Goal: Task Accomplishment & Management: Manage account settings

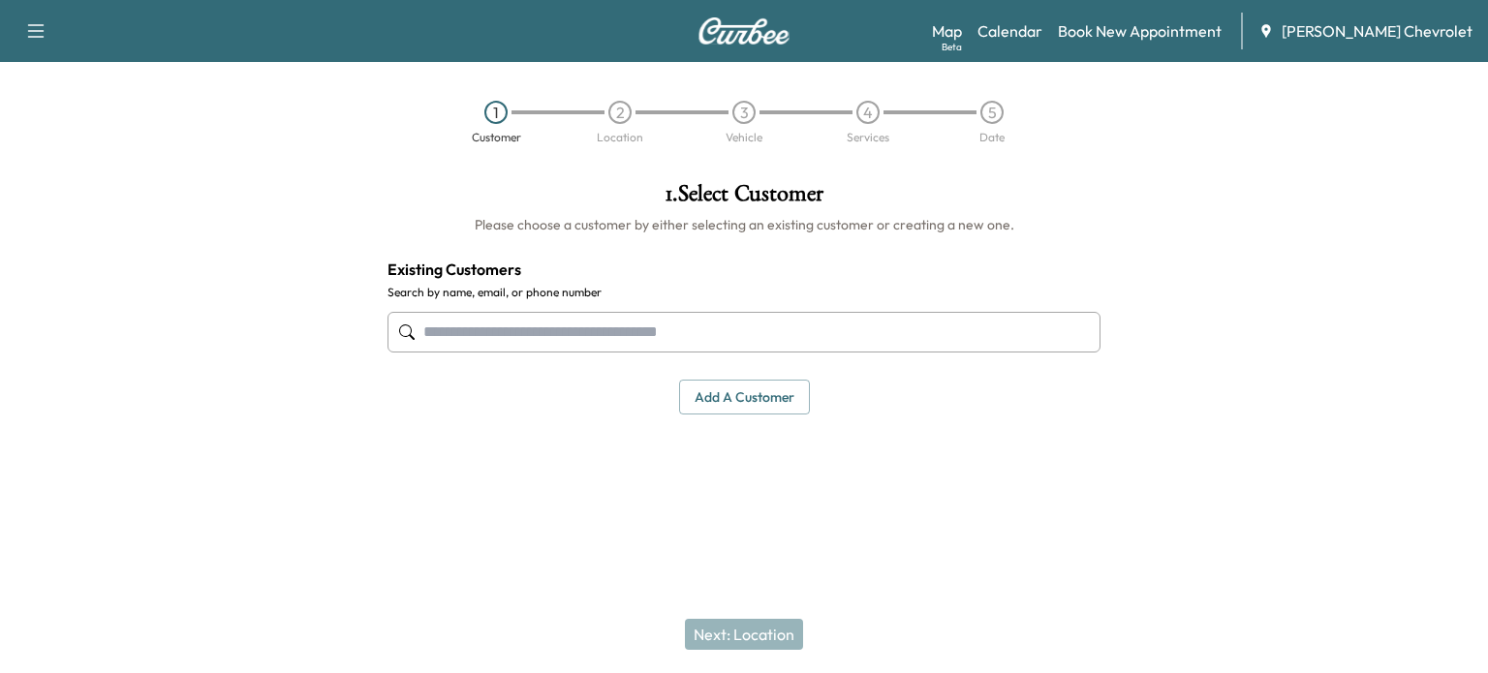
click at [815, 501] on div "1 . Select Customer Please choose a customer by either selecting an existing cu…" at bounding box center [744, 335] width 744 height 337
click at [1042, 38] on link "Calendar" at bounding box center [1009, 30] width 65 height 23
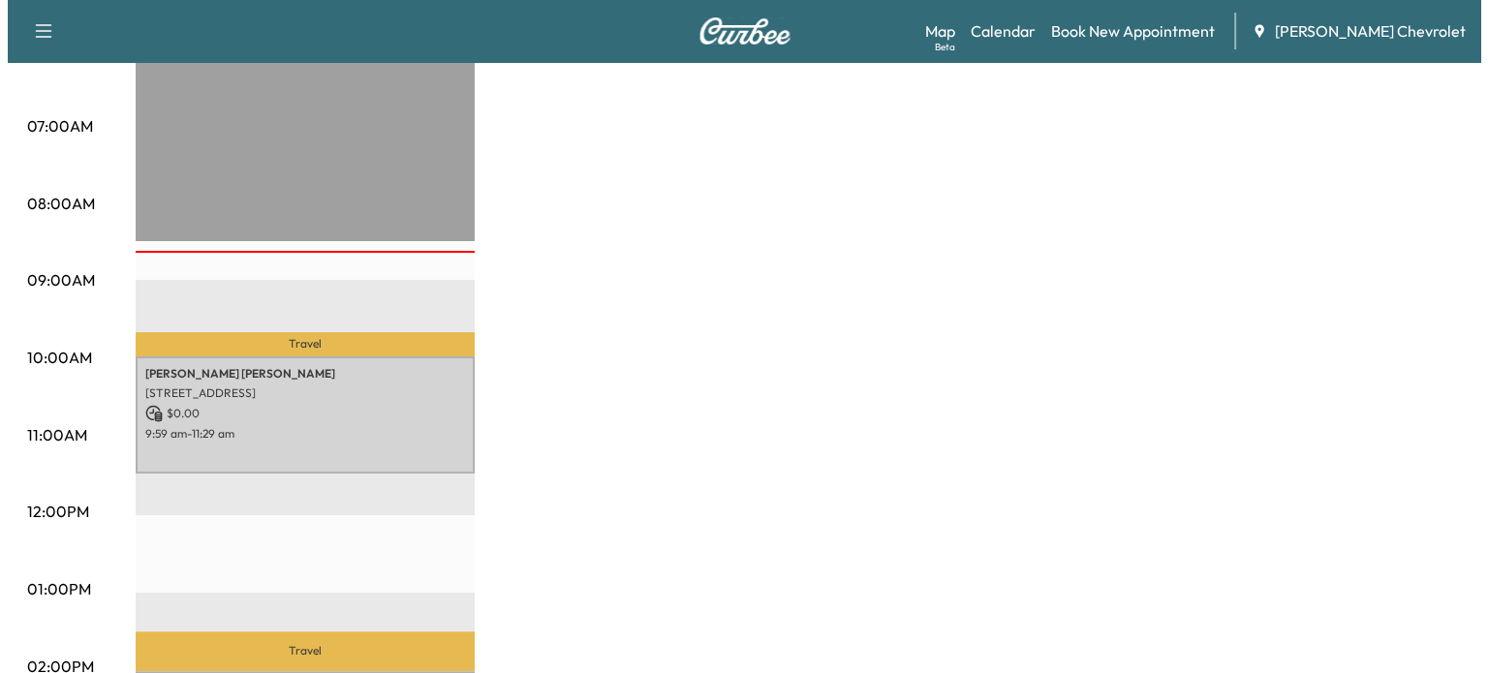
scroll to position [411, 0]
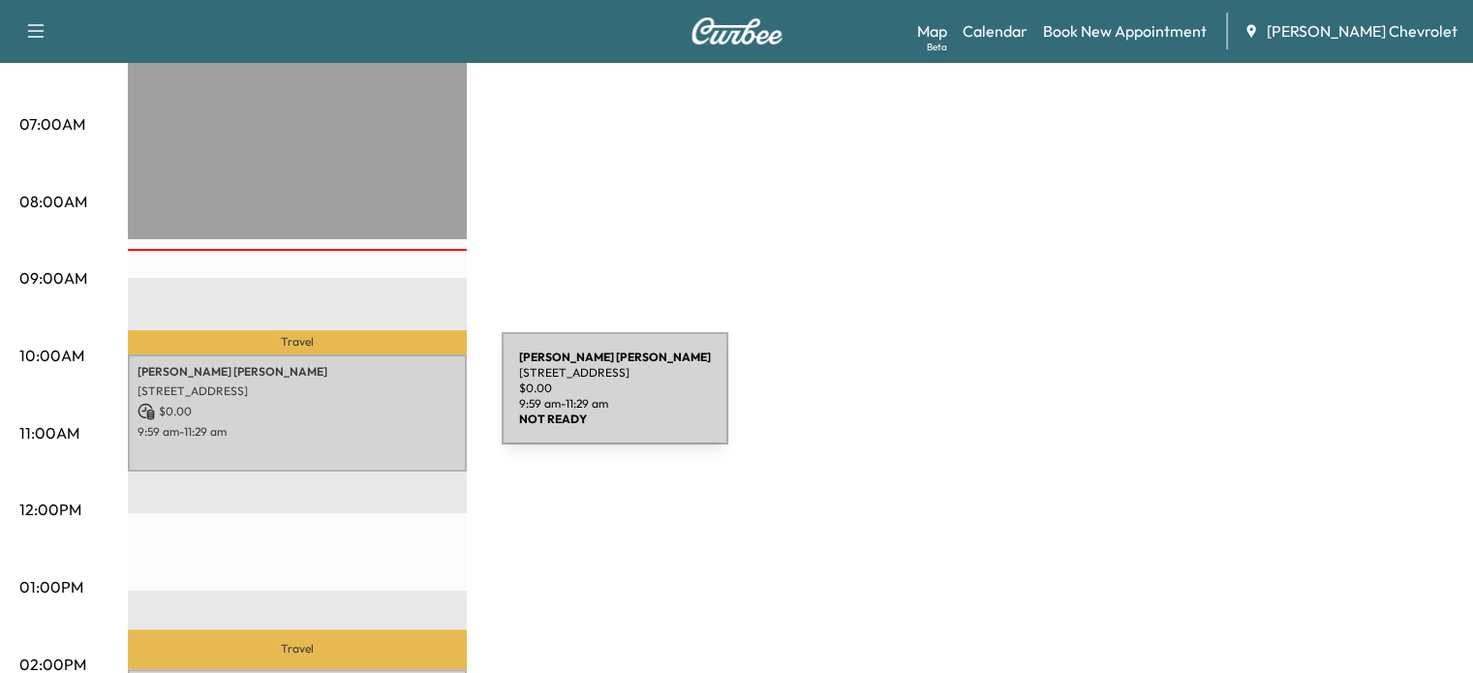
click at [357, 403] on p "$ 0.00" at bounding box center [298, 411] width 320 height 17
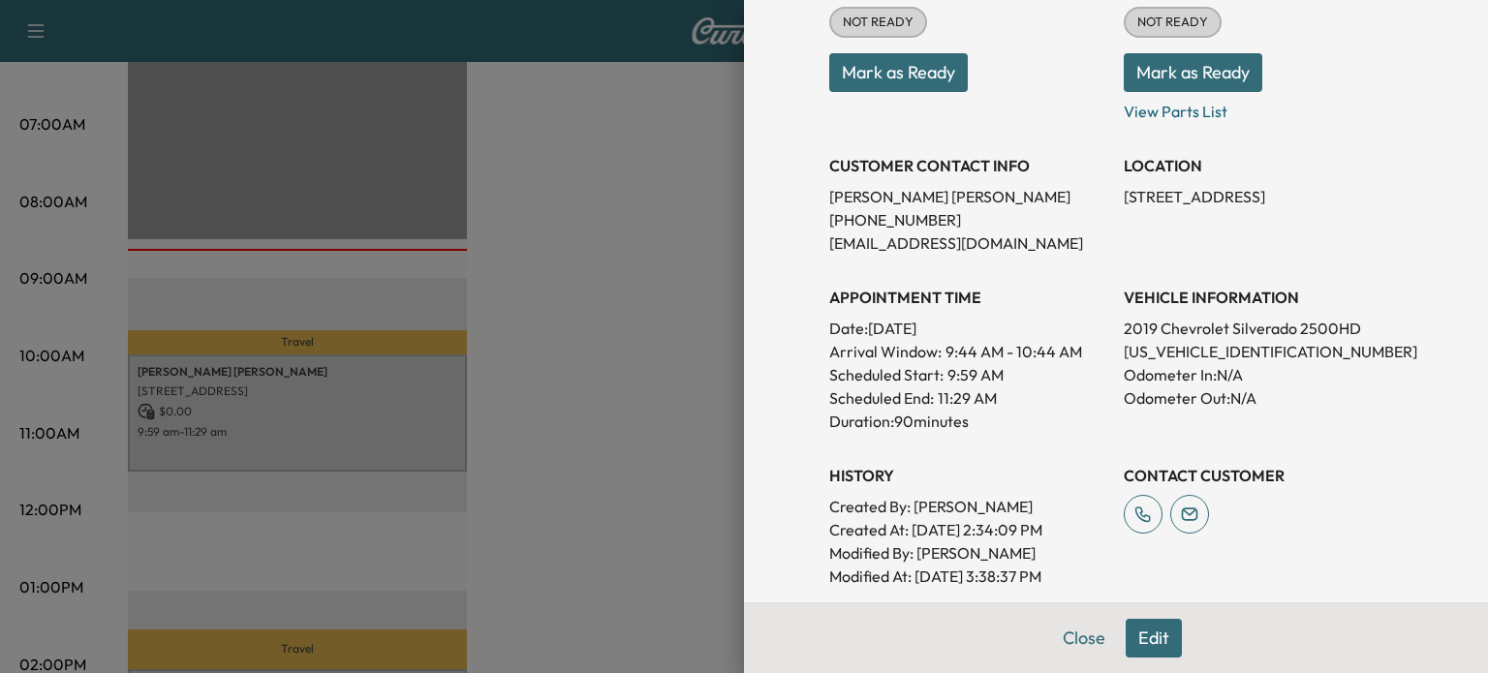
scroll to position [301, 0]
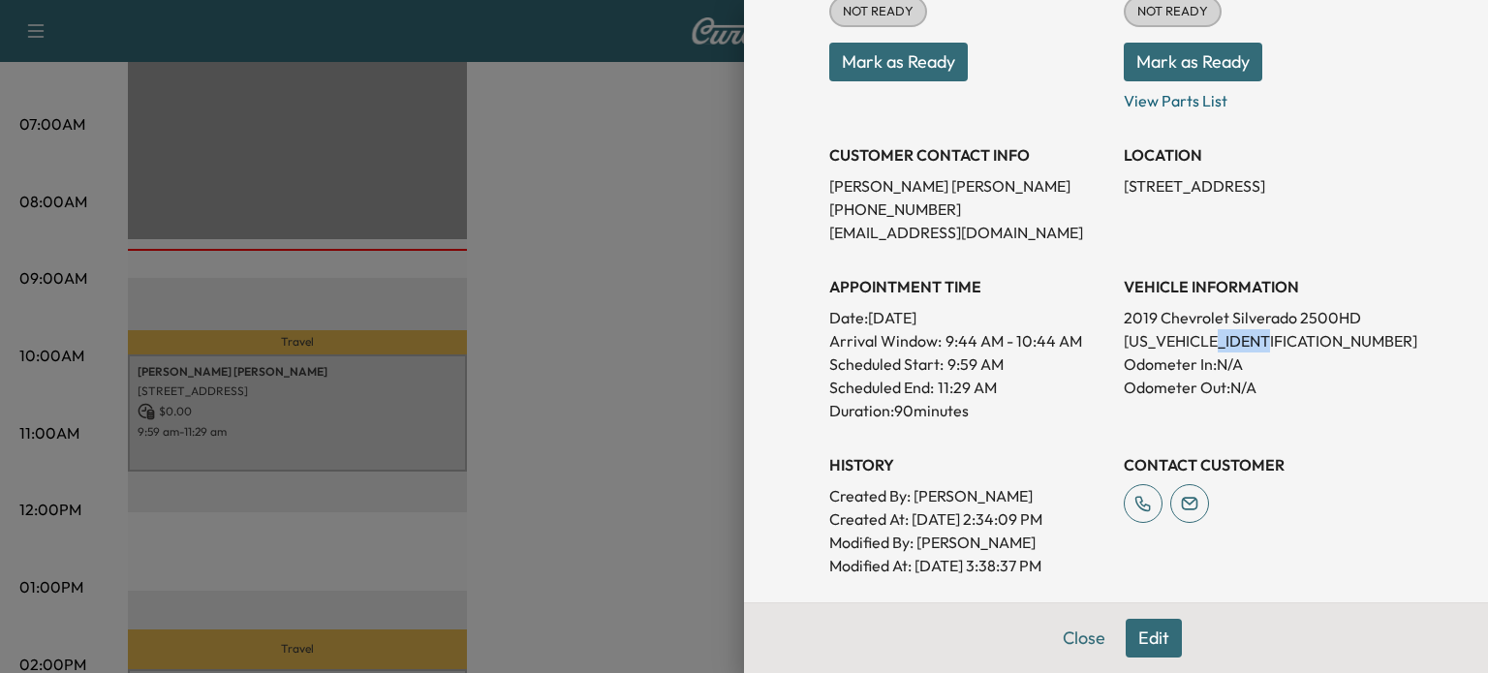
drag, startPoint x: 1257, startPoint y: 339, endPoint x: 1205, endPoint y: 340, distance: 52.3
click at [1205, 340] on p "[US_VEHICLE_IDENTIFICATION_NUMBER]" at bounding box center [1263, 340] width 279 height 23
copy p "257053"
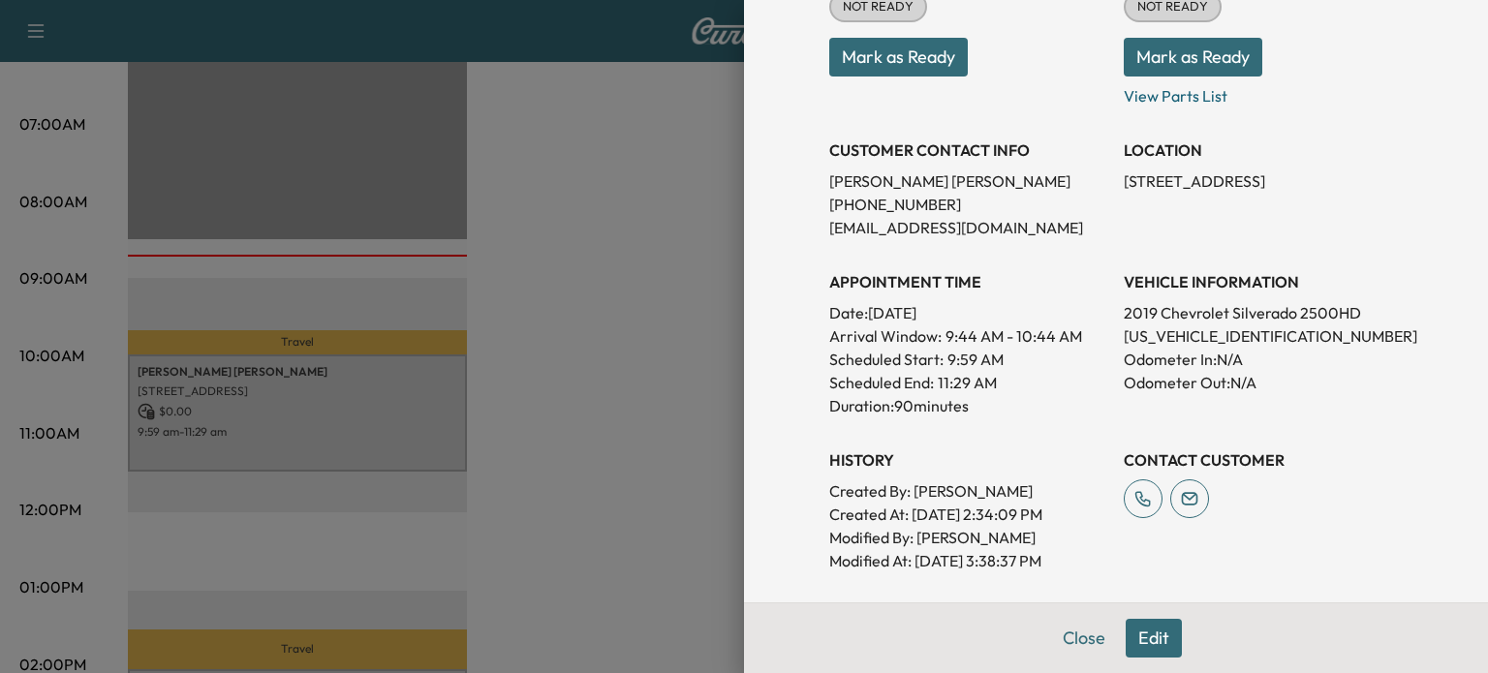
scroll to position [308, 0]
drag, startPoint x: 1101, startPoint y: 172, endPoint x: 1242, endPoint y: 175, distance: 140.5
click at [1242, 175] on div "Appointment Status NOT READY Mark as Ready Parts Status NOT READY Mark as Ready…" at bounding box center [1116, 257] width 574 height 628
copy p "8196 Cayuga Trail W"
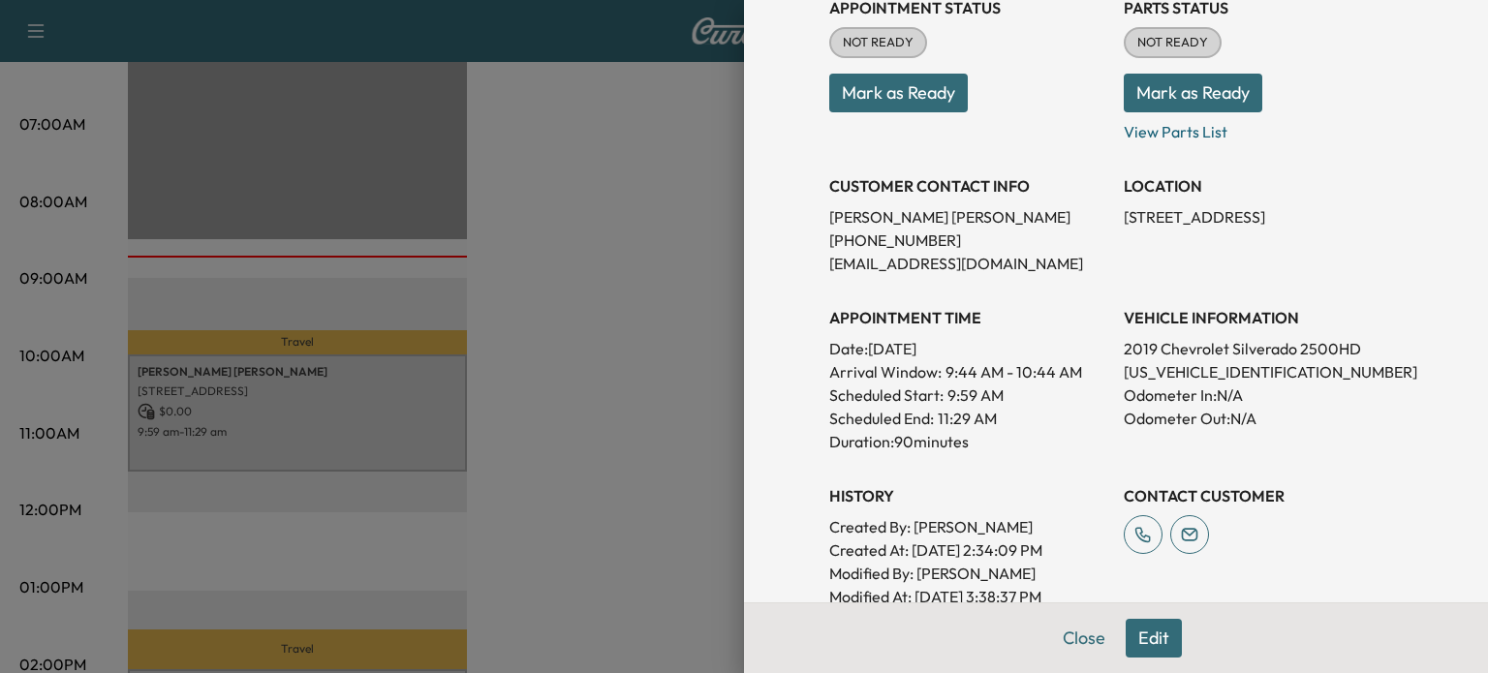
scroll to position [271, 0]
drag, startPoint x: 918, startPoint y: 246, endPoint x: 817, endPoint y: 244, distance: 101.7
click at [829, 244] on p "[PHONE_NUMBER]" at bounding box center [968, 239] width 279 height 23
copy p "[PHONE_NUMBER]"
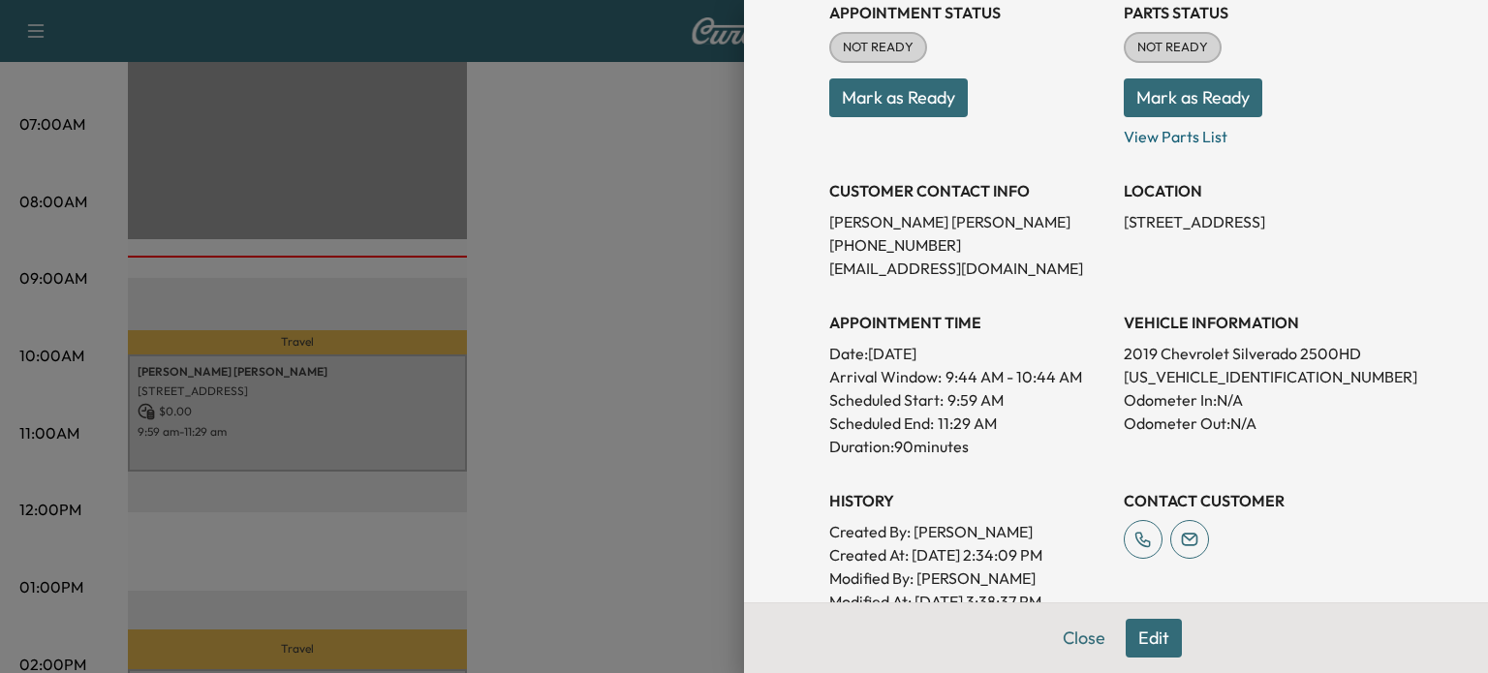
scroll to position [283, 0]
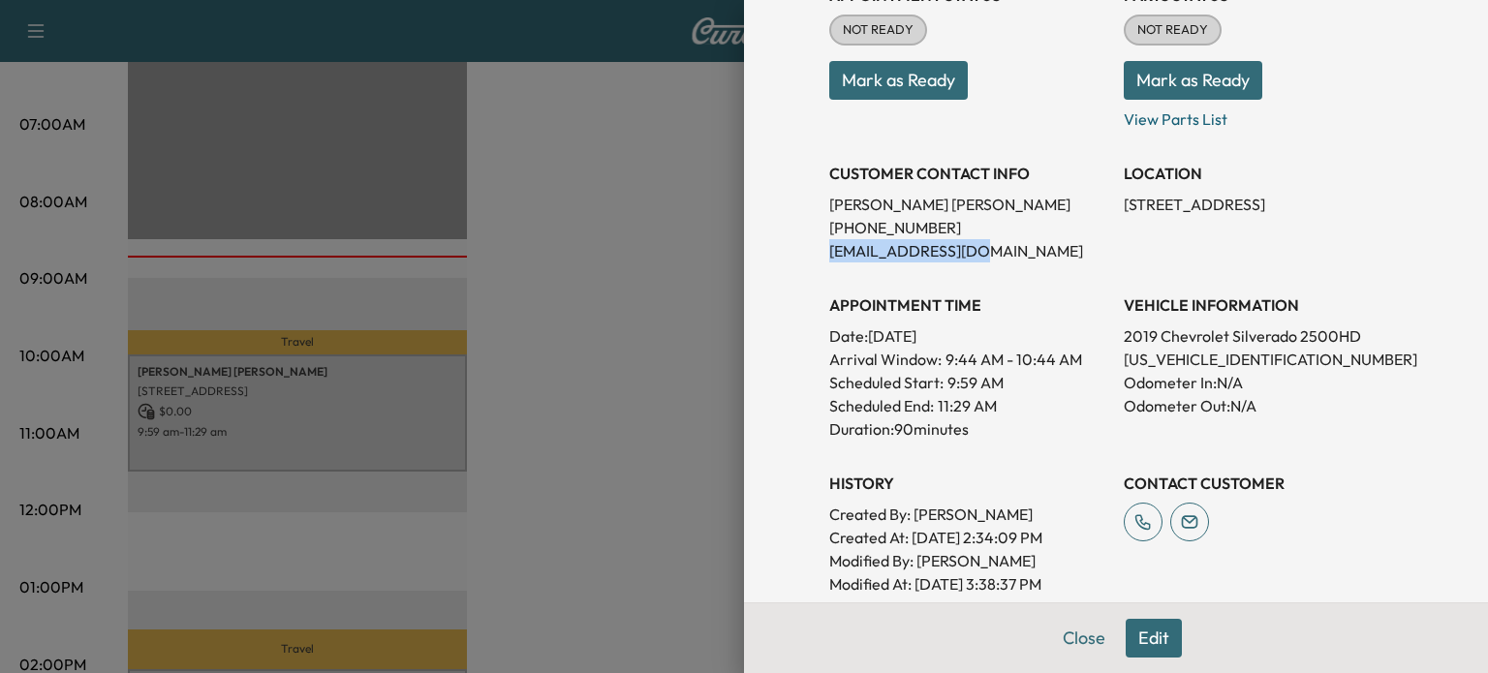
drag, startPoint x: 1002, startPoint y: 251, endPoint x: 814, endPoint y: 247, distance: 188.0
click at [829, 247] on p "[EMAIL_ADDRESS][DOMAIN_NAME]" at bounding box center [968, 250] width 279 height 23
copy p "[EMAIL_ADDRESS][DOMAIN_NAME]"
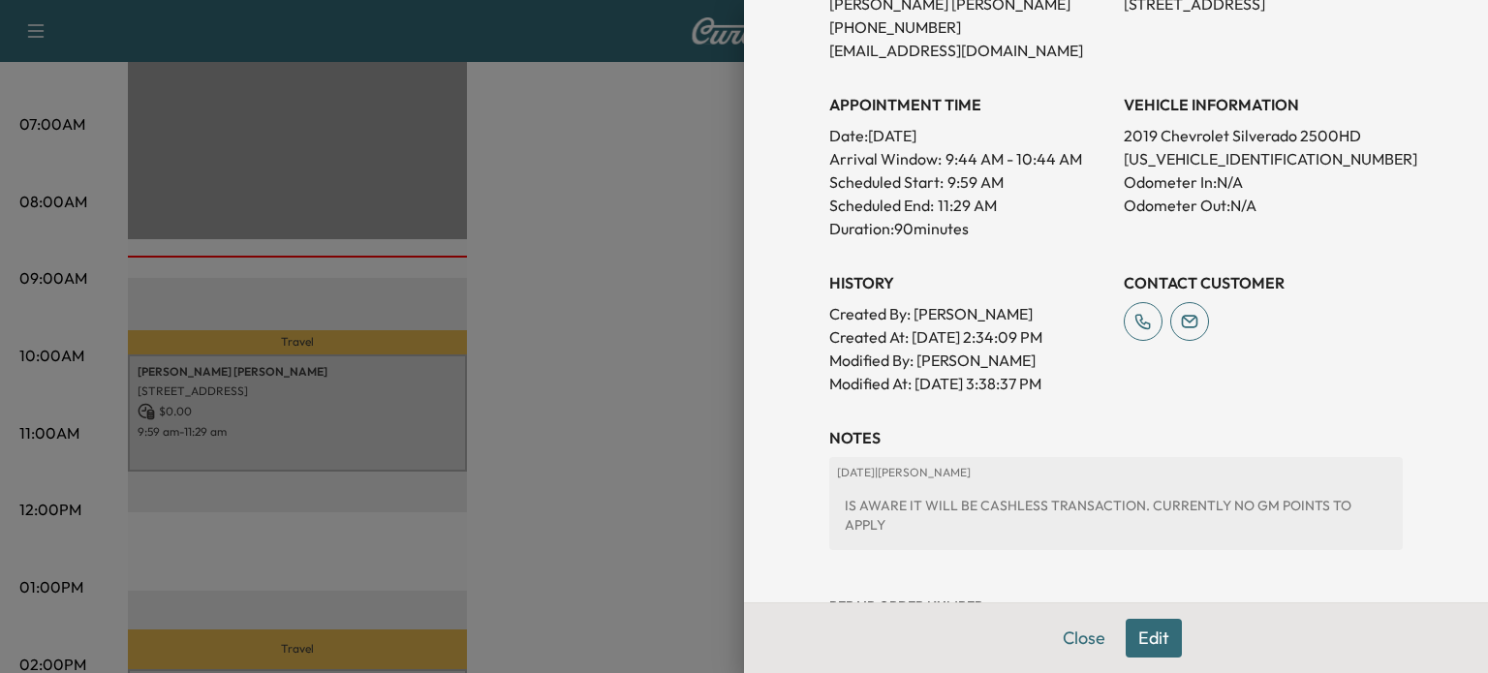
scroll to position [481, 0]
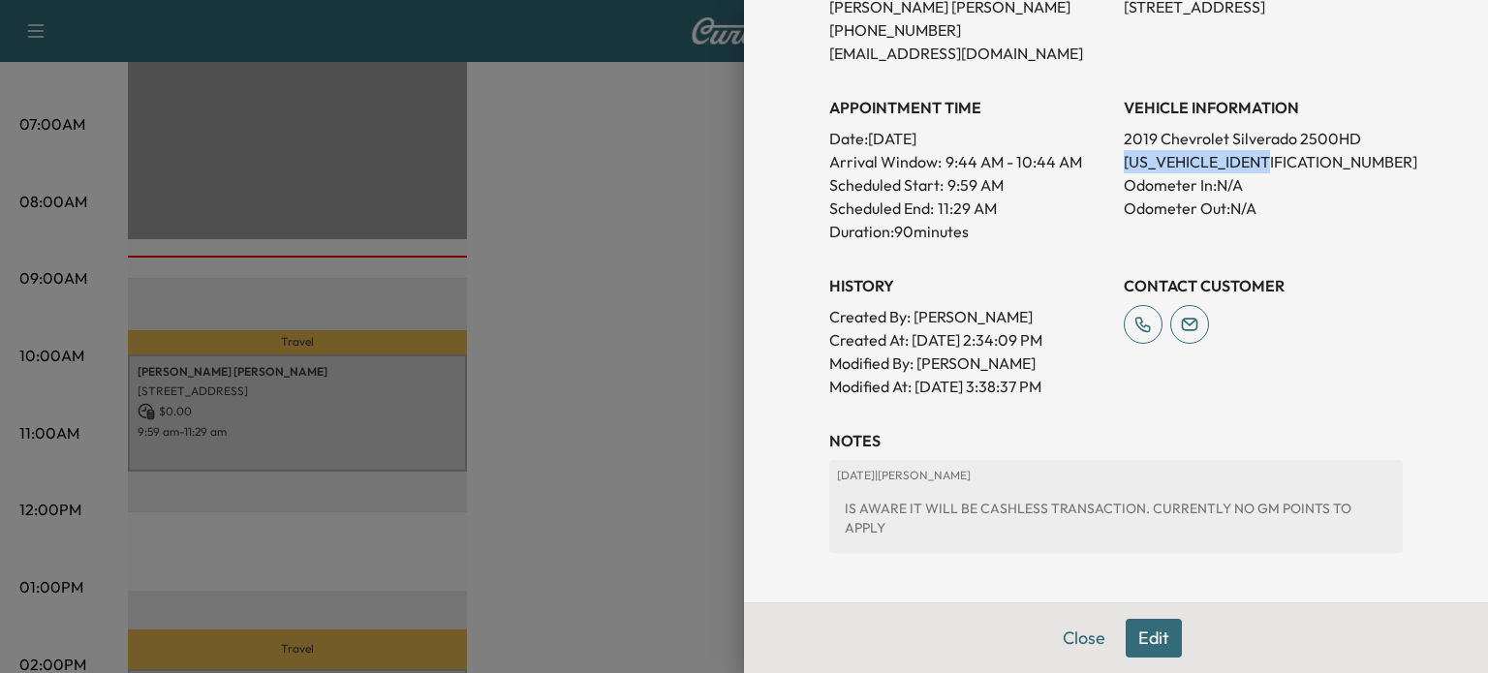
drag, startPoint x: 1257, startPoint y: 150, endPoint x: 1106, endPoint y: 159, distance: 151.4
click at [1106, 159] on div "Appointment Status NOT READY Mark as Ready Parts Status NOT READY Mark as Ready…" at bounding box center [1116, 84] width 574 height 628
copy p "[US_VEHICLE_IDENTIFICATION_NUMBER]"
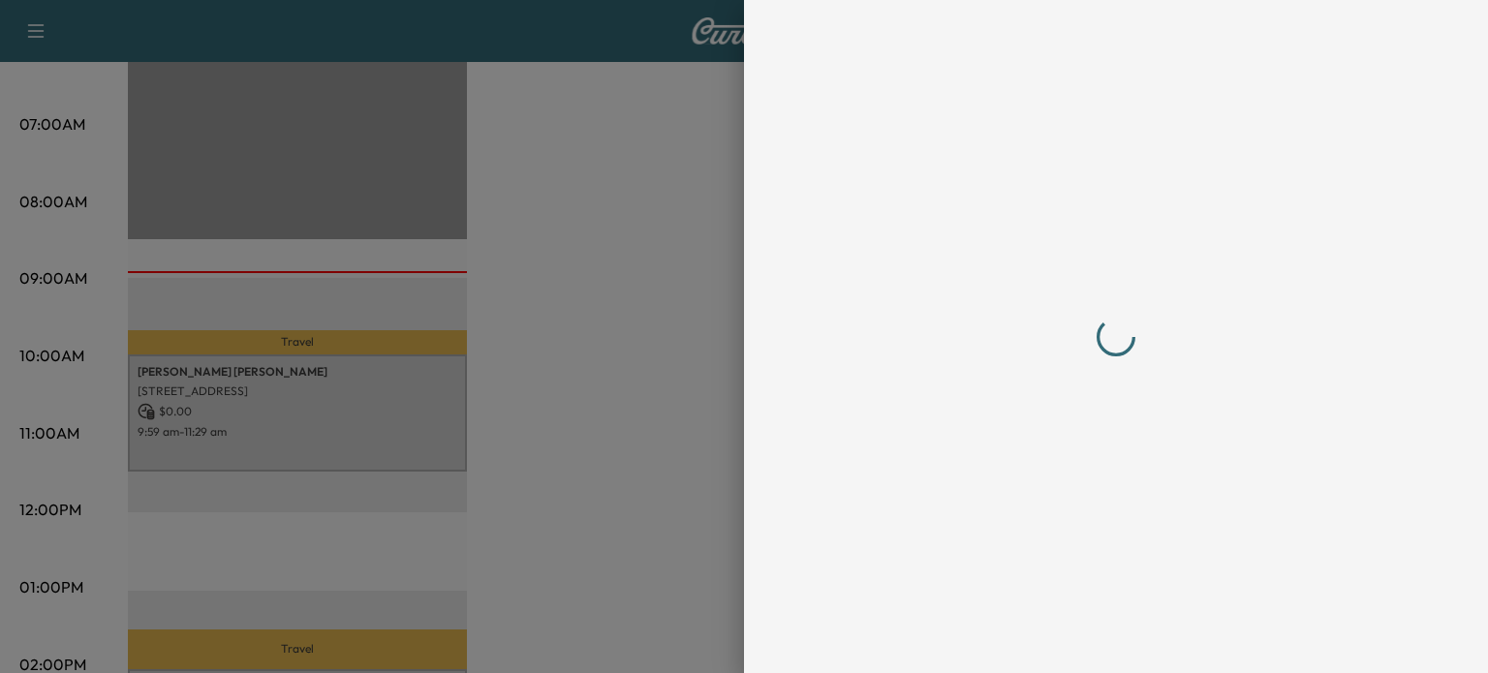
scroll to position [0, 0]
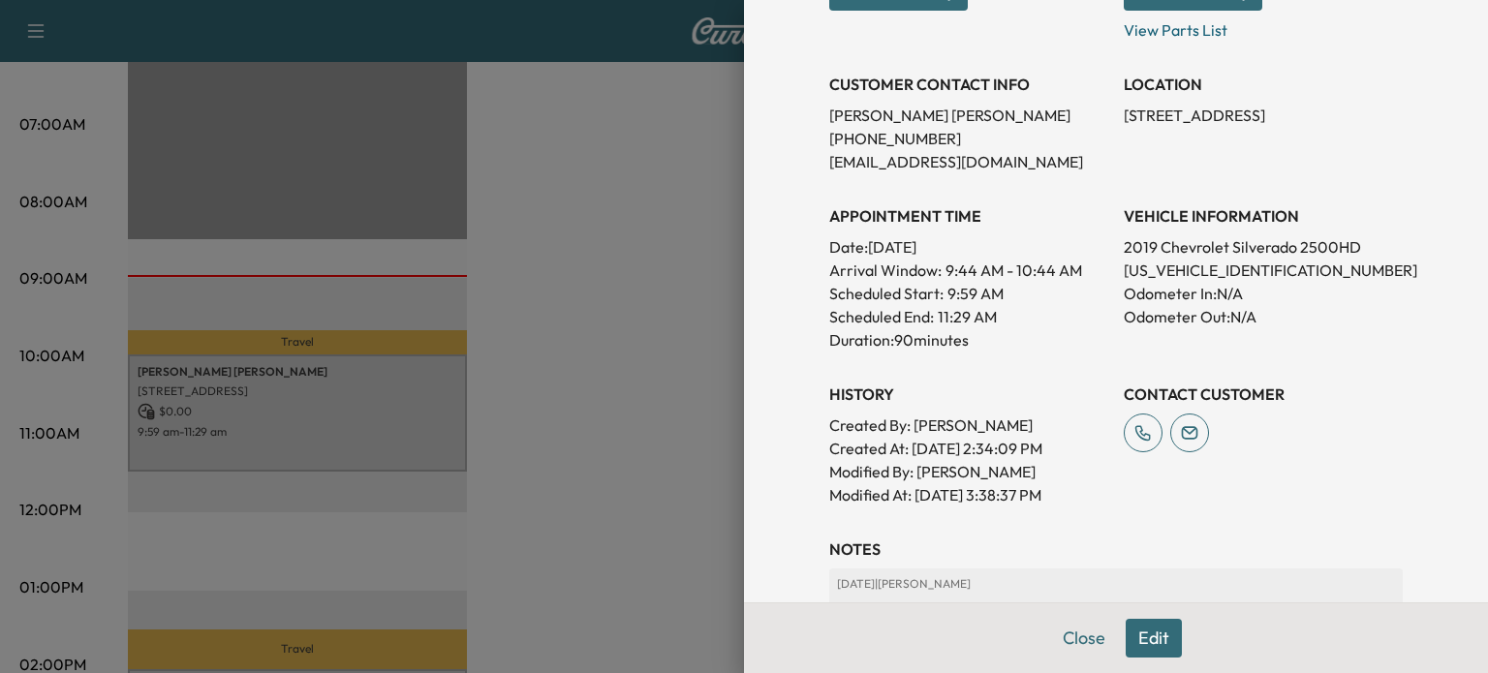
click at [1126, 627] on button "Edit" at bounding box center [1154, 638] width 56 height 39
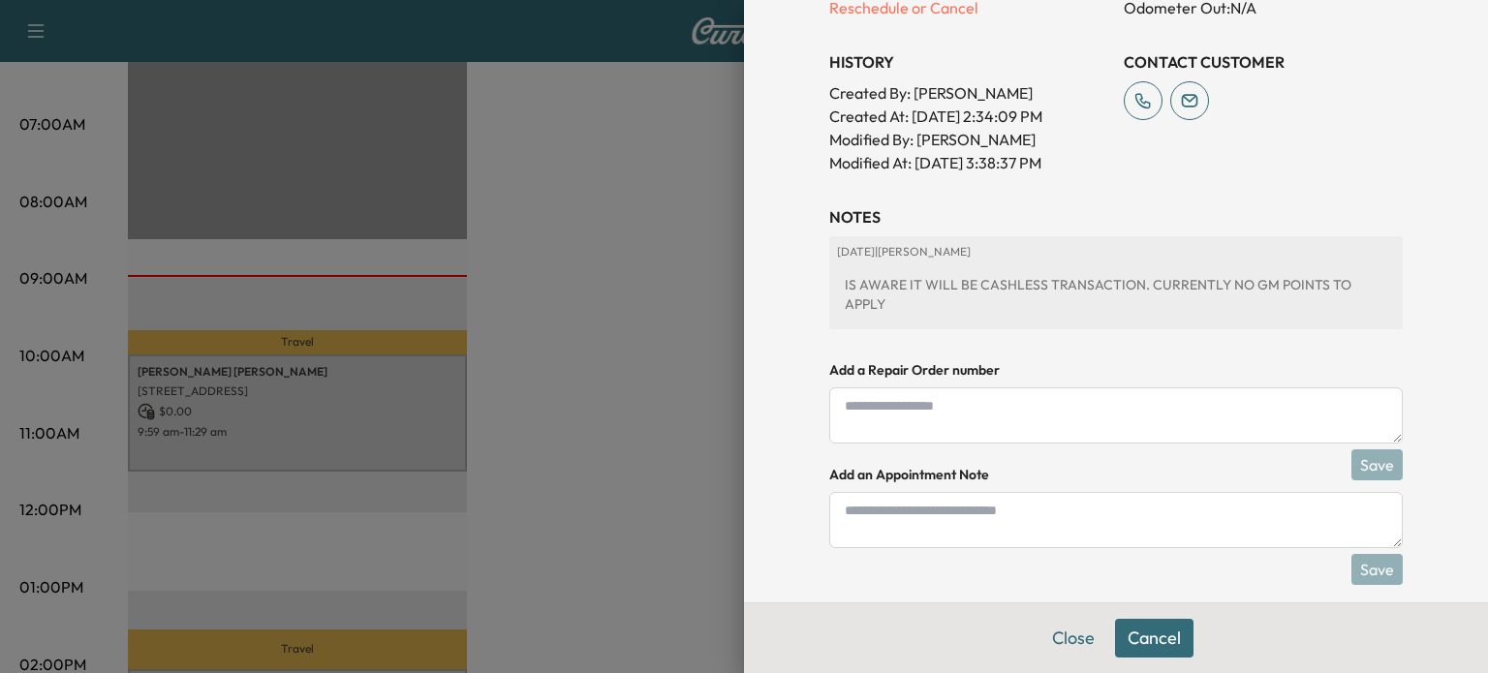
scroll to position [745, 0]
click at [1075, 411] on textarea at bounding box center [1116, 416] width 574 height 56
paste textarea "*******"
type textarea "*******"
click at [1351, 450] on button "Save" at bounding box center [1376, 465] width 51 height 31
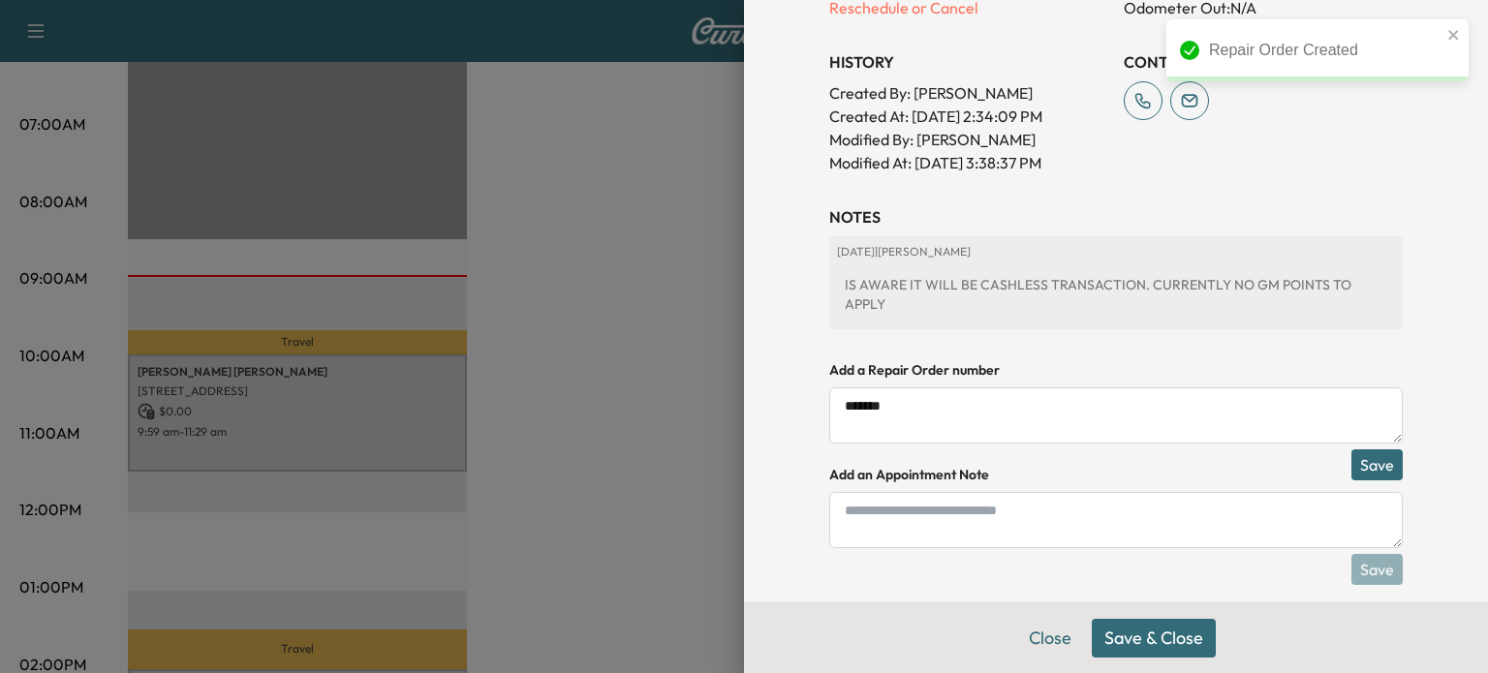
click at [1150, 650] on button "Save & Close" at bounding box center [1154, 638] width 124 height 39
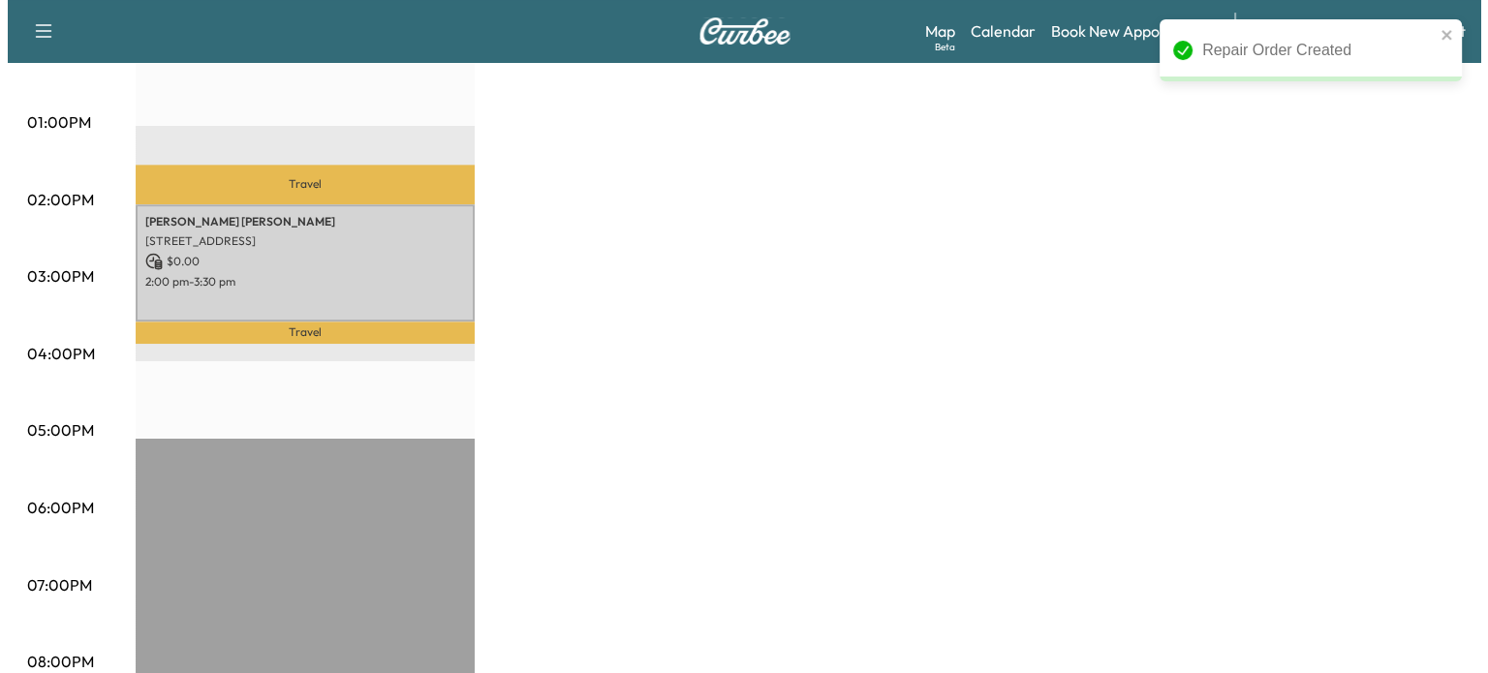
scroll to position [894, 0]
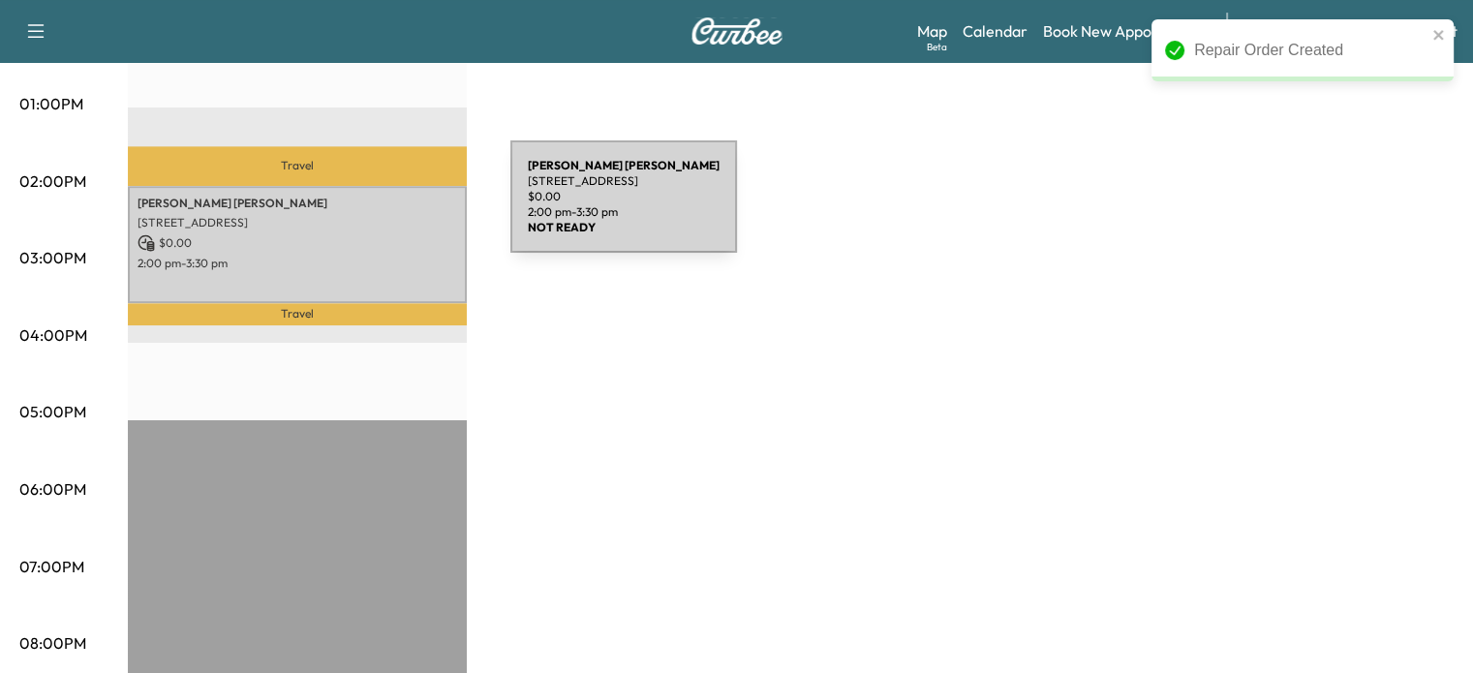
click at [365, 215] on p "[STREET_ADDRESS]" at bounding box center [298, 223] width 320 height 16
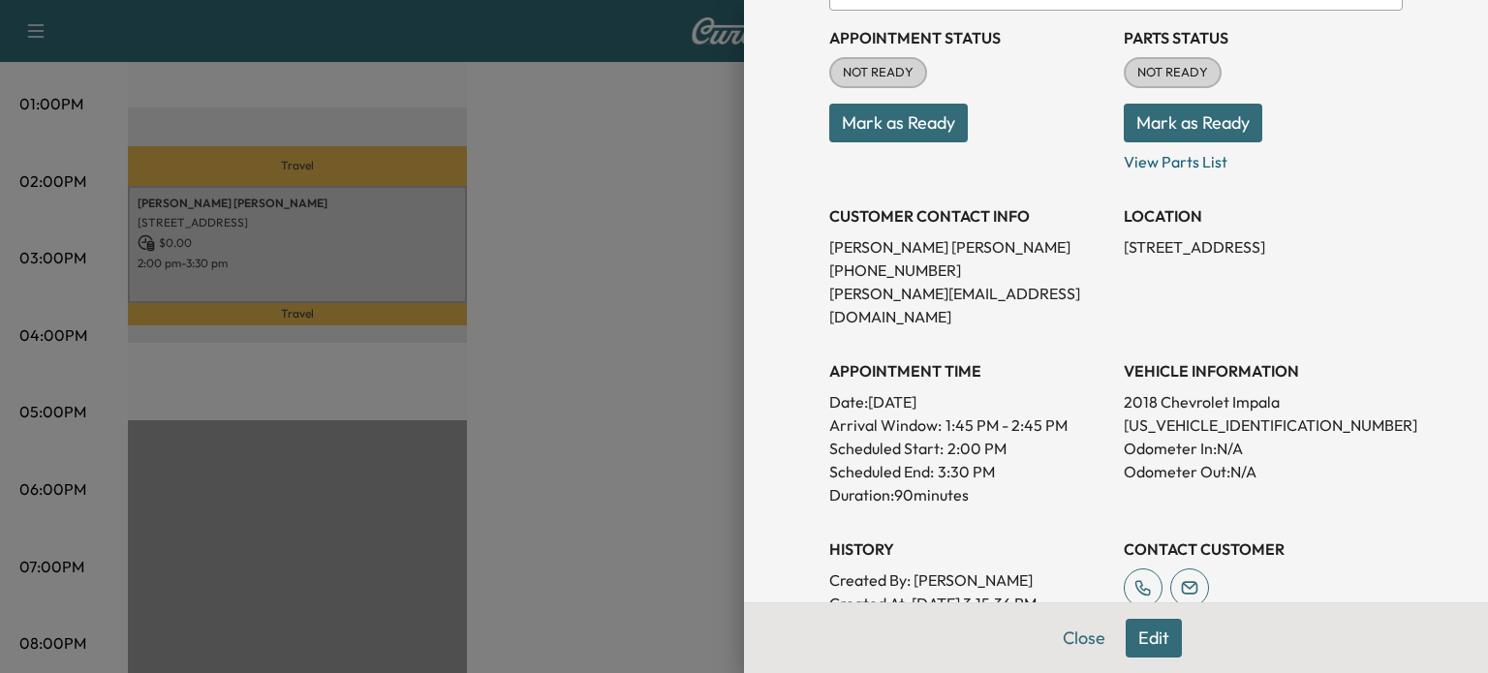
scroll to position [240, 0]
drag, startPoint x: 1252, startPoint y: 409, endPoint x: 1197, endPoint y: 398, distance: 55.3
click at [1197, 414] on p "[US_VEHICLE_IDENTIFICATION_NUMBER]" at bounding box center [1263, 425] width 279 height 23
copy p "149061"
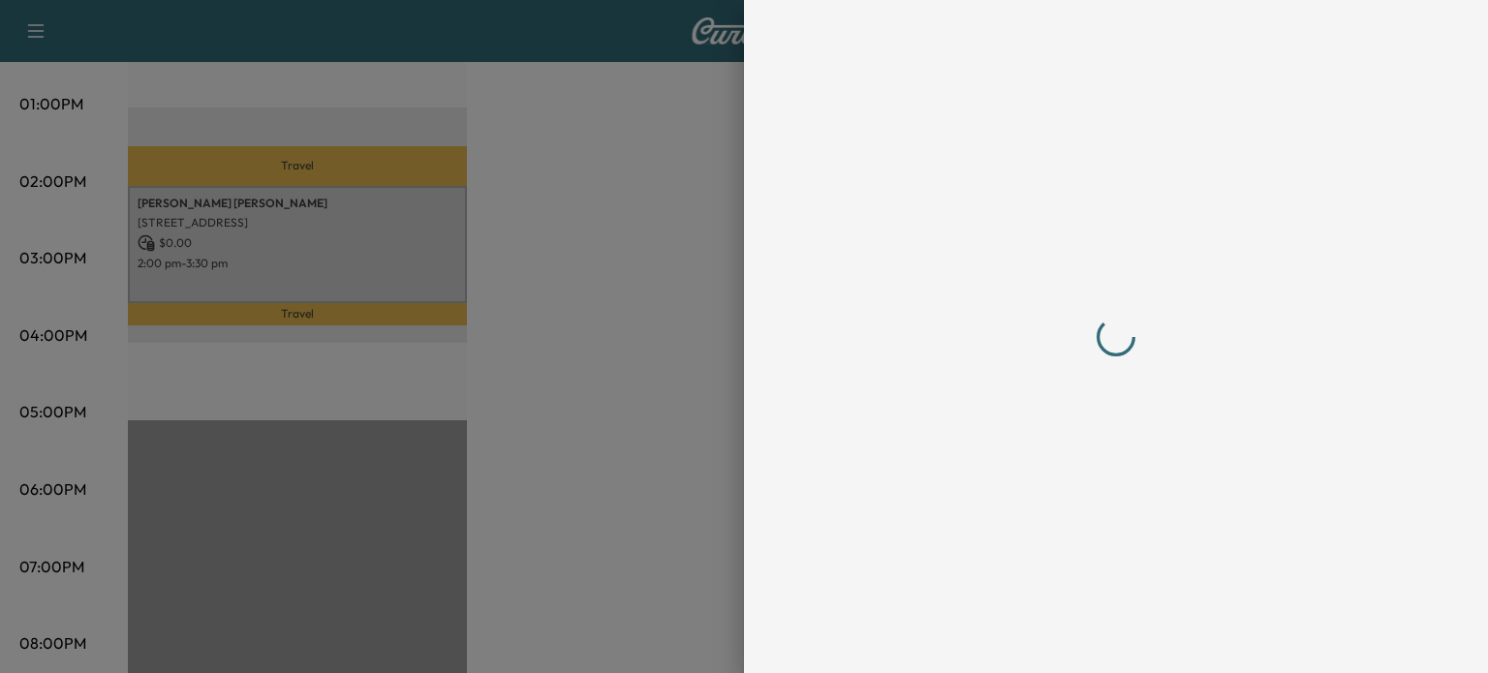
scroll to position [0, 0]
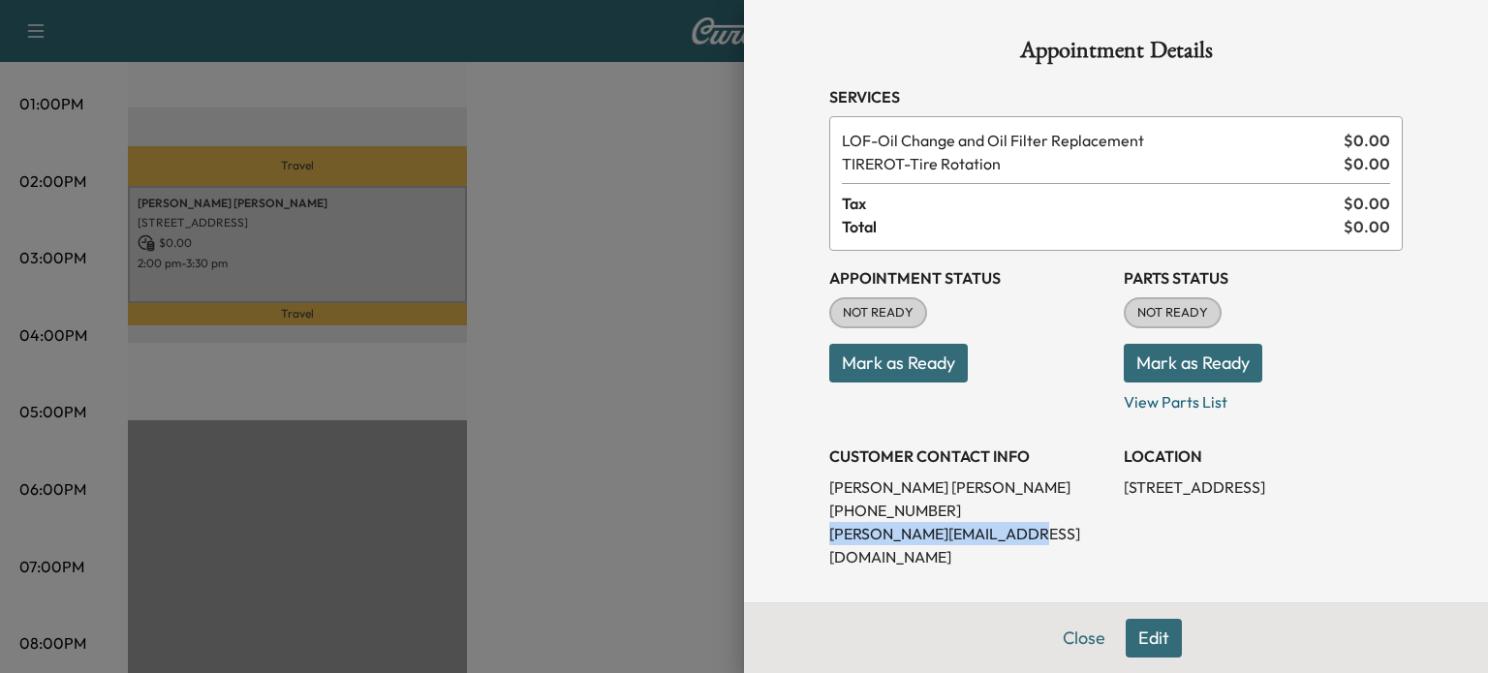
drag, startPoint x: 995, startPoint y: 526, endPoint x: 804, endPoint y: 533, distance: 191.0
click at [806, 533] on div "Appointment Details Services LOF - Oil Change and Oil Filter Replacement $ 0.00…" at bounding box center [1116, 643] width 620 height 1286
copy p "[PERSON_NAME][EMAIL_ADDRESS][DOMAIN_NAME]"
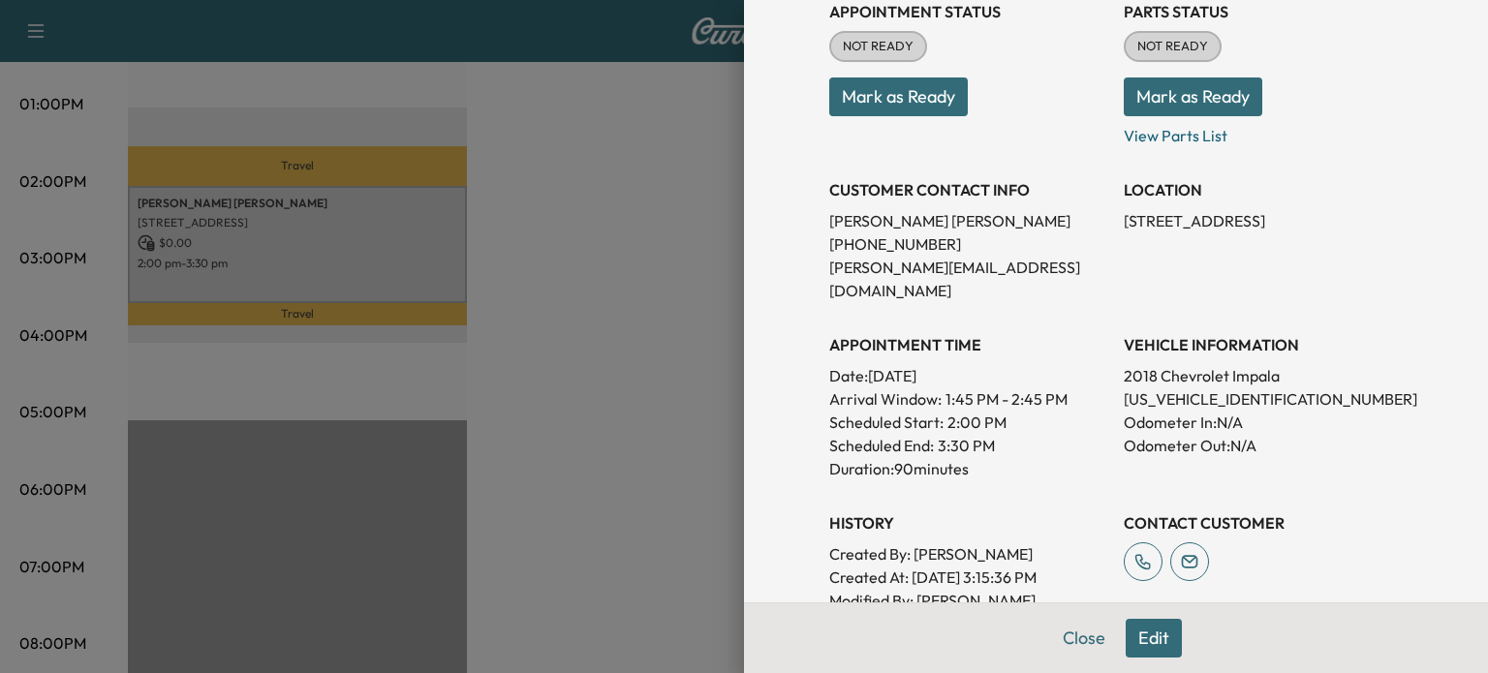
scroll to position [267, 0]
drag, startPoint x: 1250, startPoint y: 368, endPoint x: 1109, endPoint y: 370, distance: 140.5
click at [1124, 387] on p "[US_VEHICLE_IDENTIFICATION_NUMBER]" at bounding box center [1263, 398] width 279 height 23
copy p "[US_VEHICLE_IDENTIFICATION_NUMBER]"
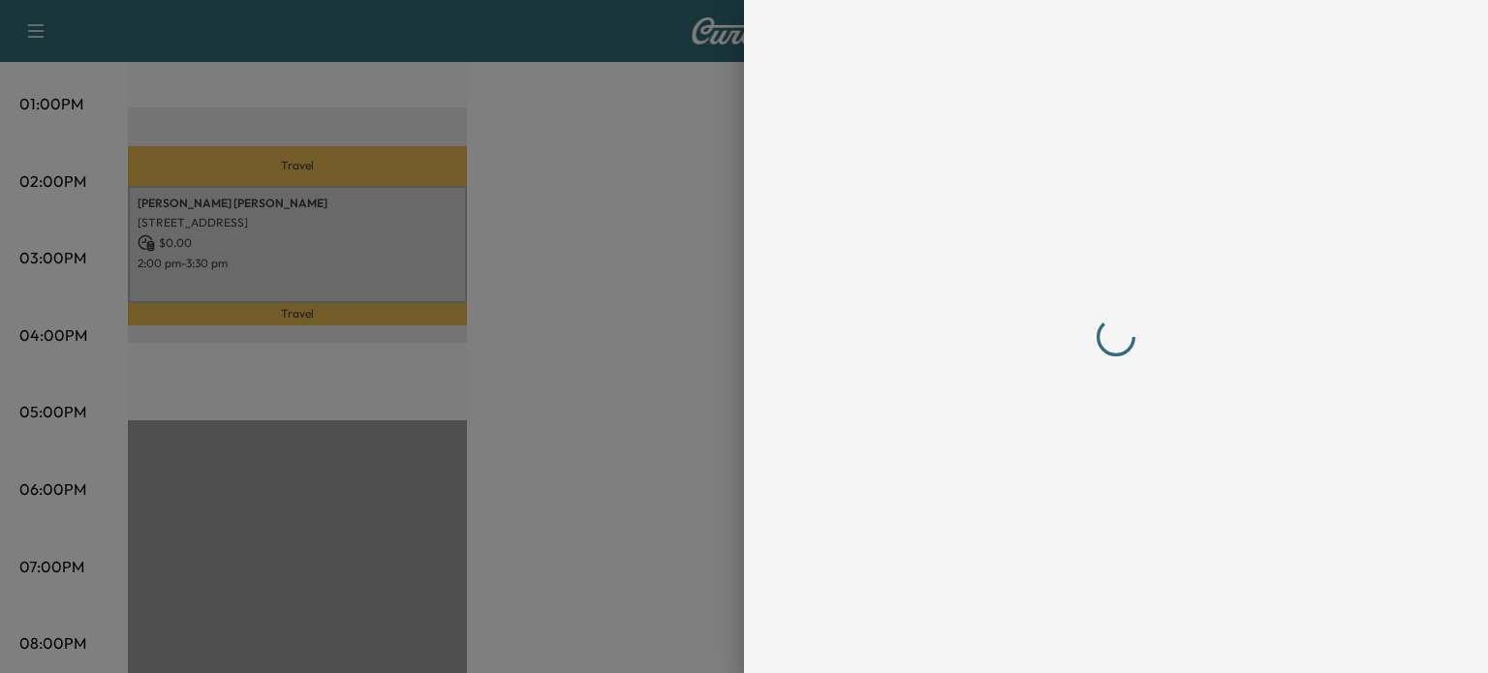
scroll to position [0, 0]
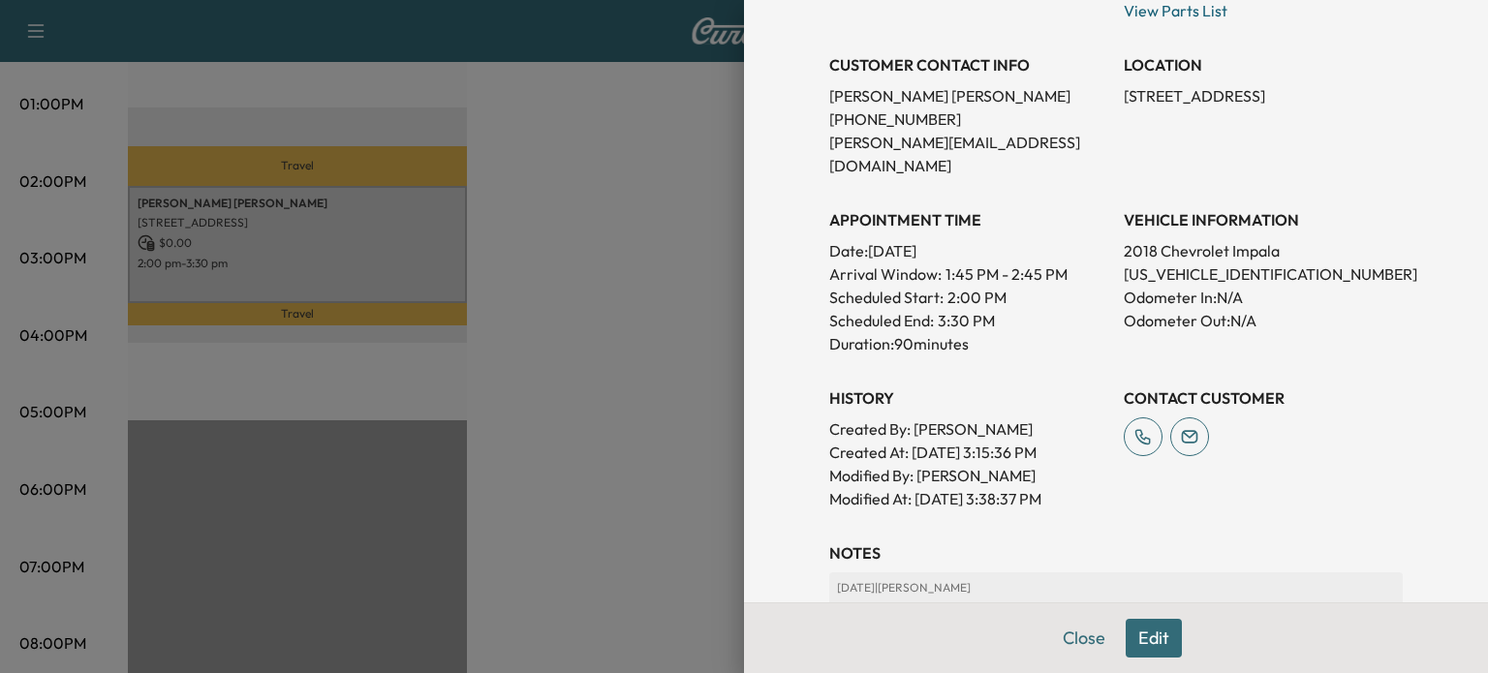
click at [1133, 633] on button "Edit" at bounding box center [1154, 638] width 56 height 39
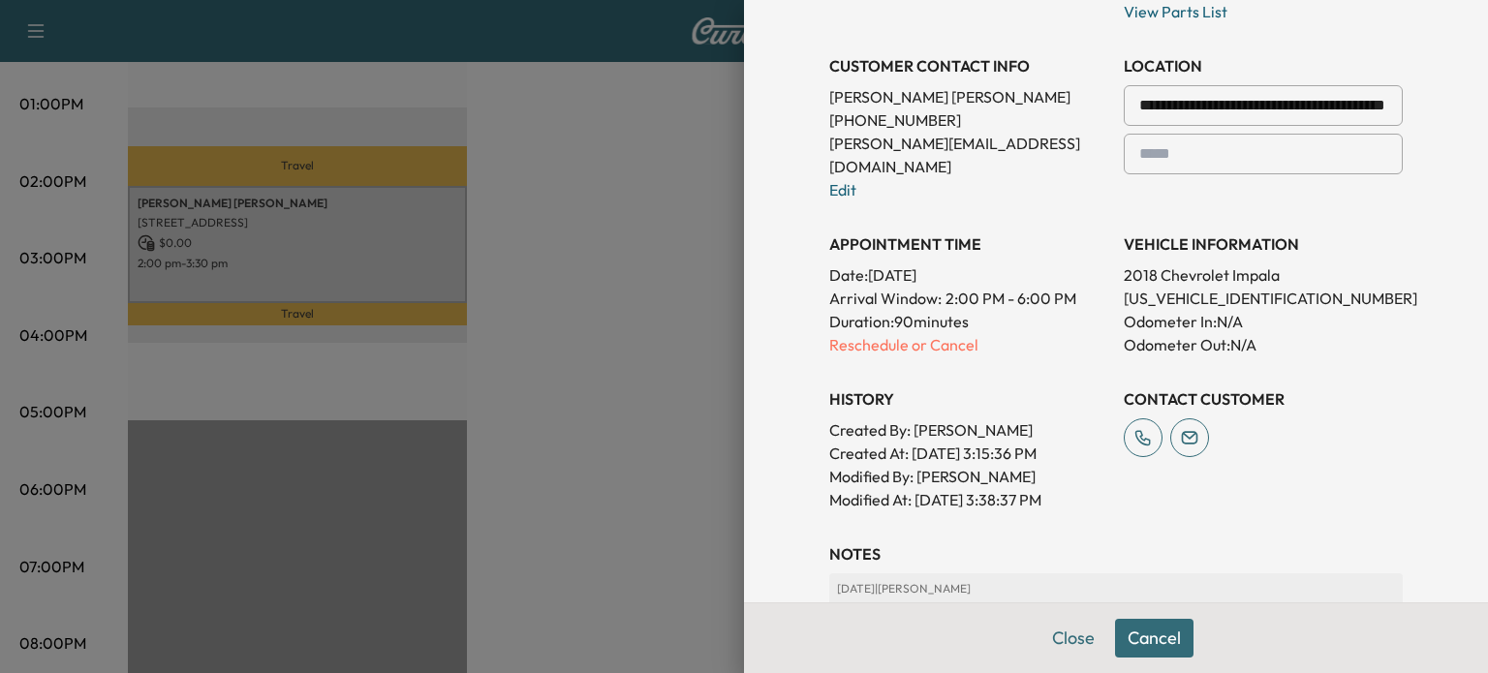
scroll to position [861, 0]
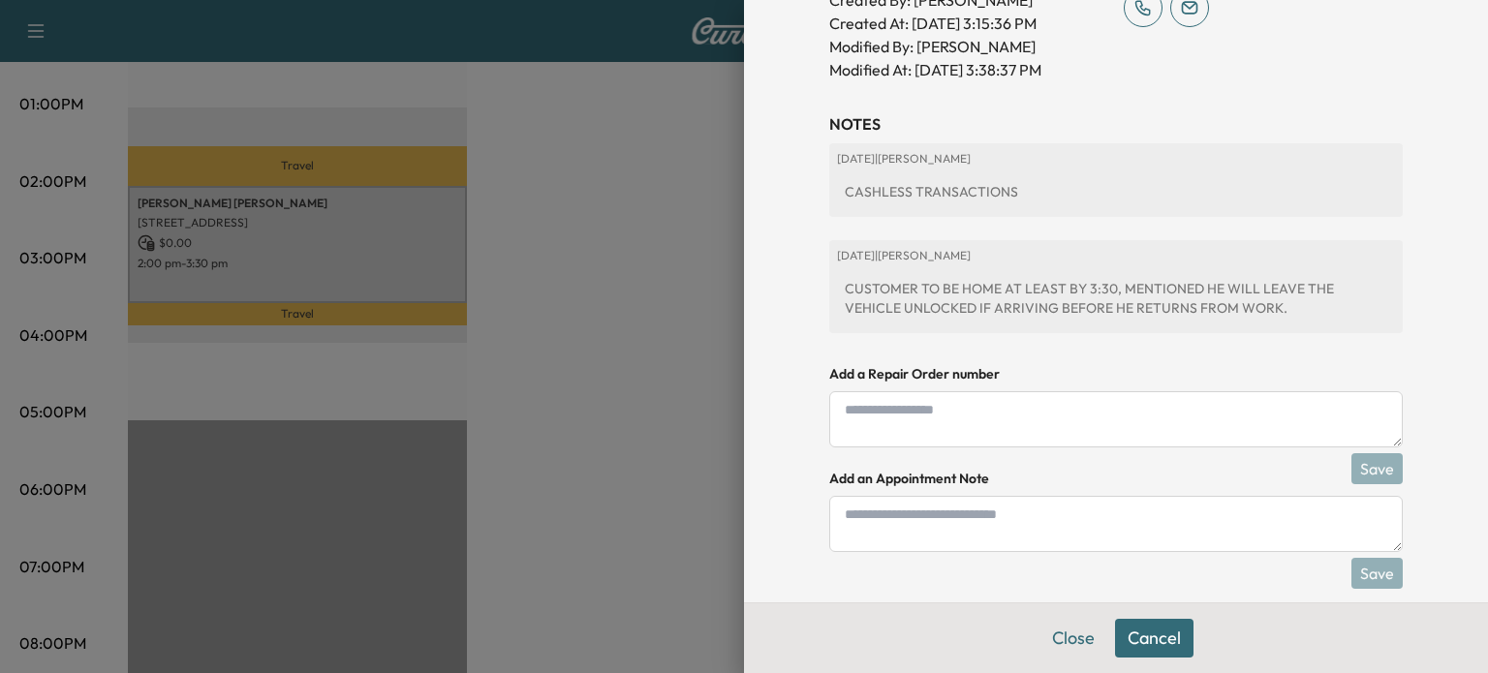
click at [1065, 391] on textarea at bounding box center [1116, 419] width 574 height 56
paste textarea "*******"
type textarea "*******"
click at [1351, 458] on button "Save" at bounding box center [1376, 468] width 51 height 31
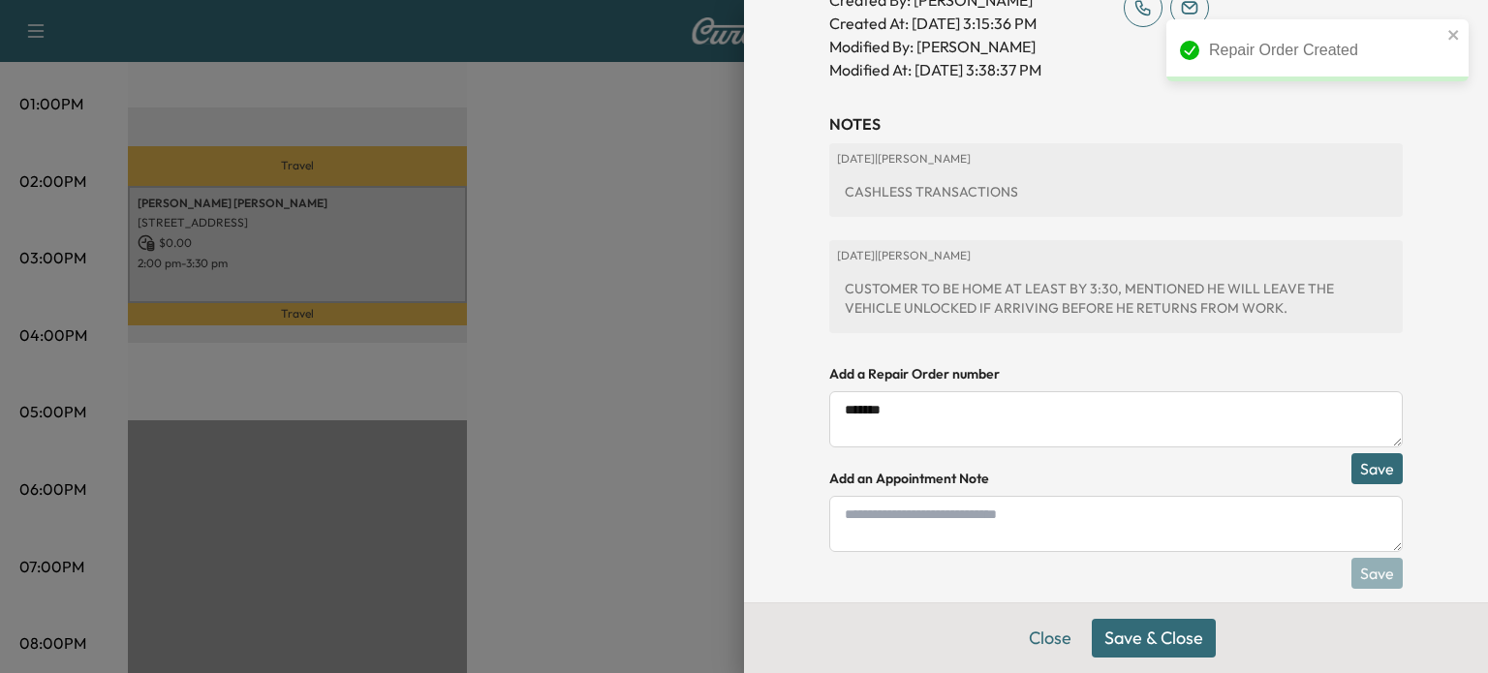
click at [1154, 628] on button "Save & Close" at bounding box center [1154, 638] width 124 height 39
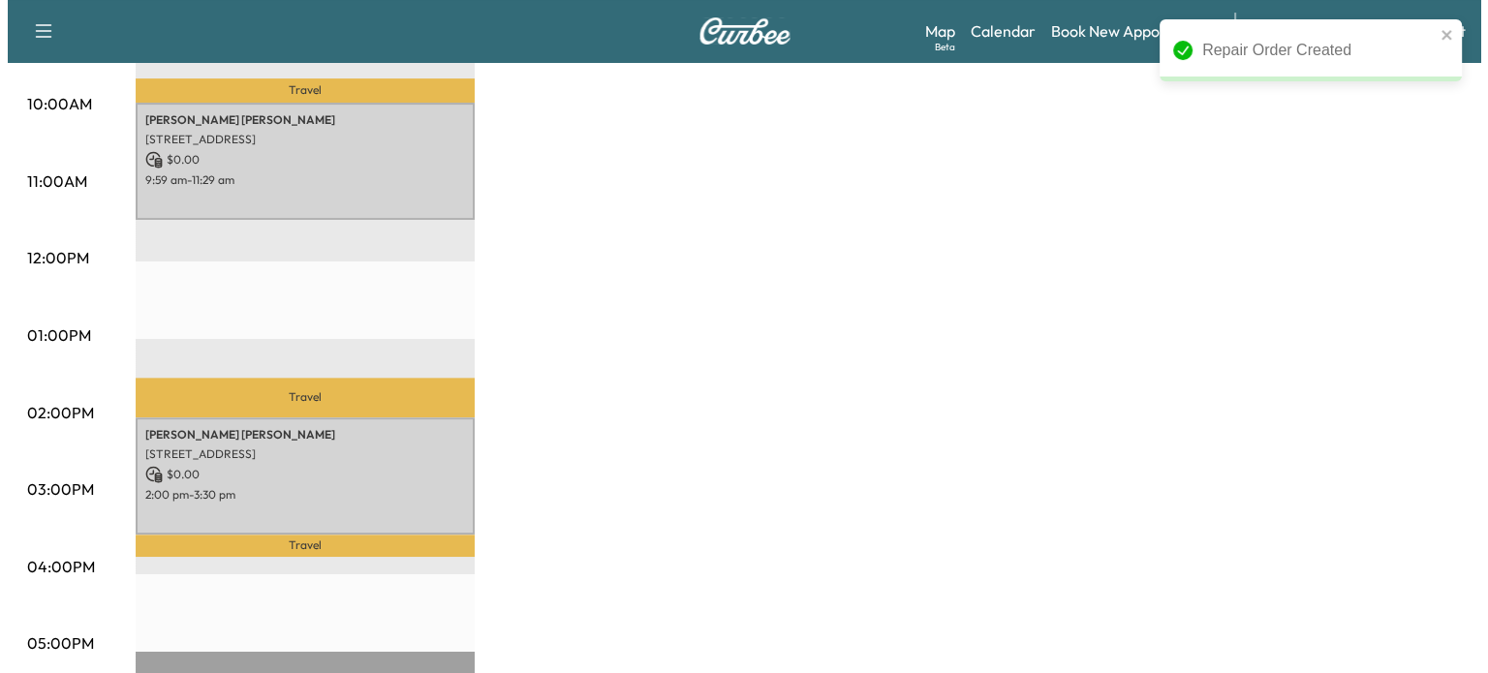
scroll to position [662, 0]
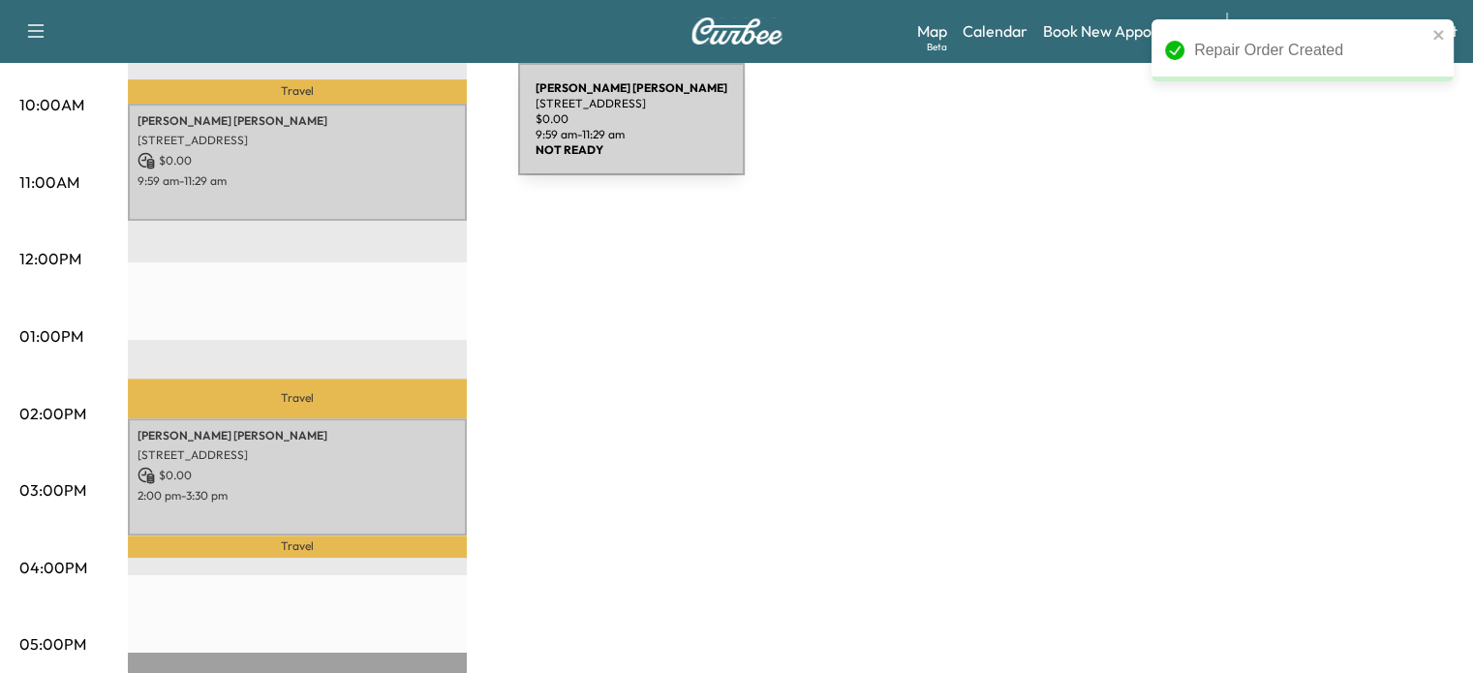
click at [373, 133] on p "[STREET_ADDRESS]" at bounding box center [298, 141] width 320 height 16
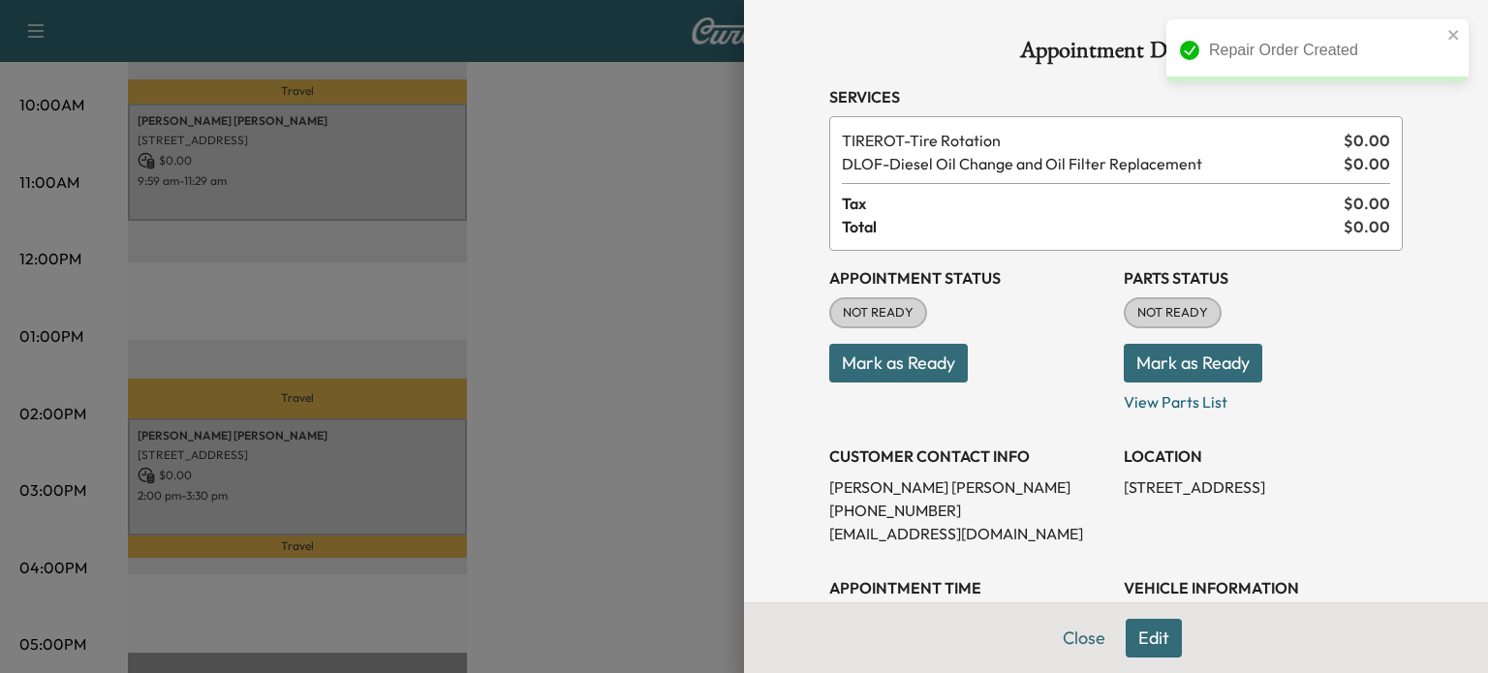
click at [915, 372] on button "Mark as Ready" at bounding box center [898, 363] width 139 height 39
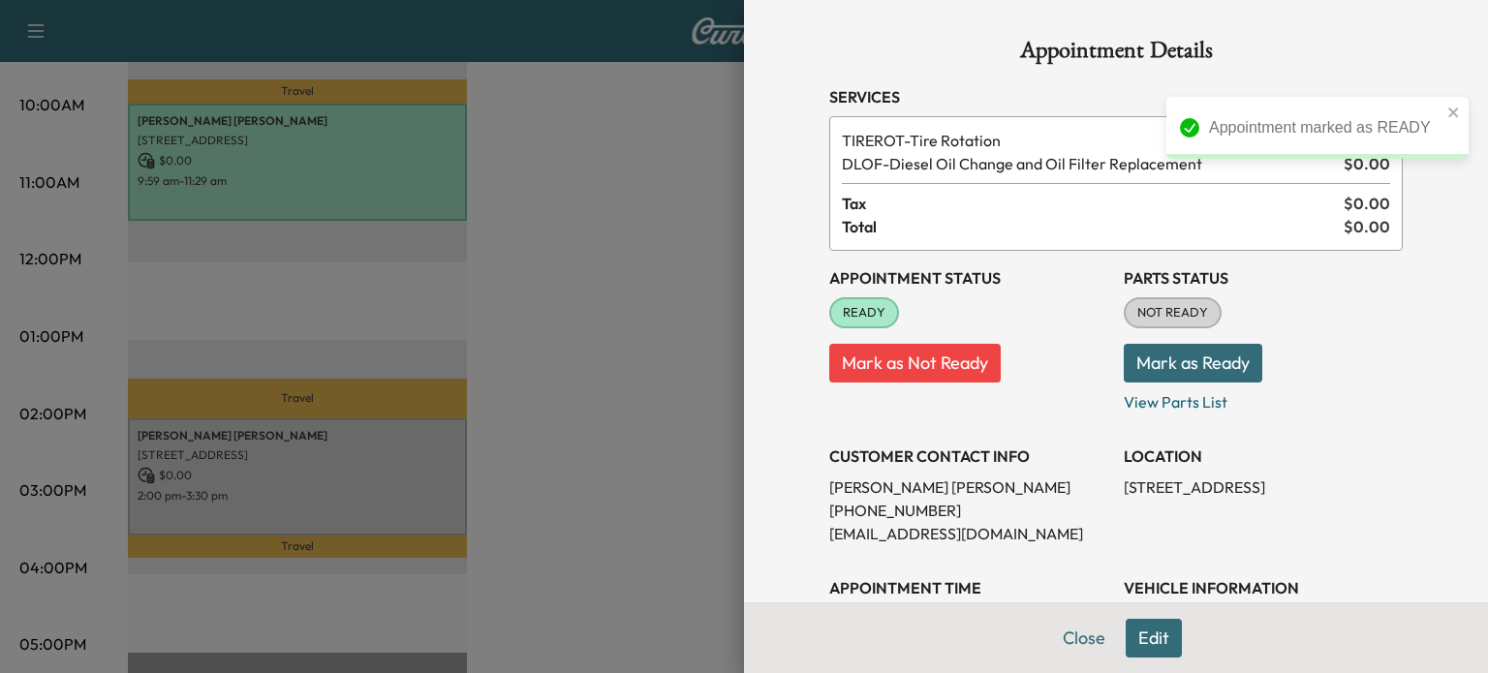
click at [355, 429] on div at bounding box center [744, 336] width 1488 height 673
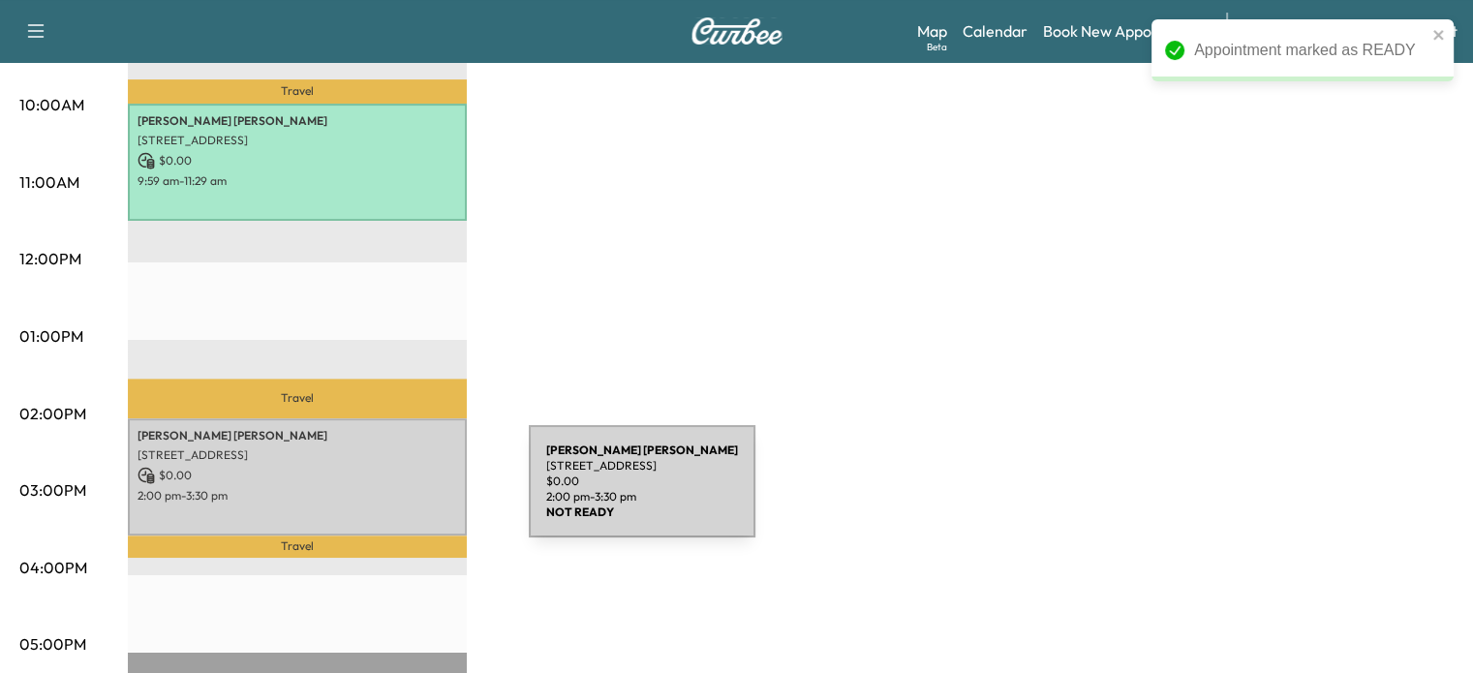
click at [356, 501] on div "[PERSON_NAME] [STREET_ADDRESS] $ 0.00 2:00 pm - 3:30 pm" at bounding box center [297, 477] width 339 height 117
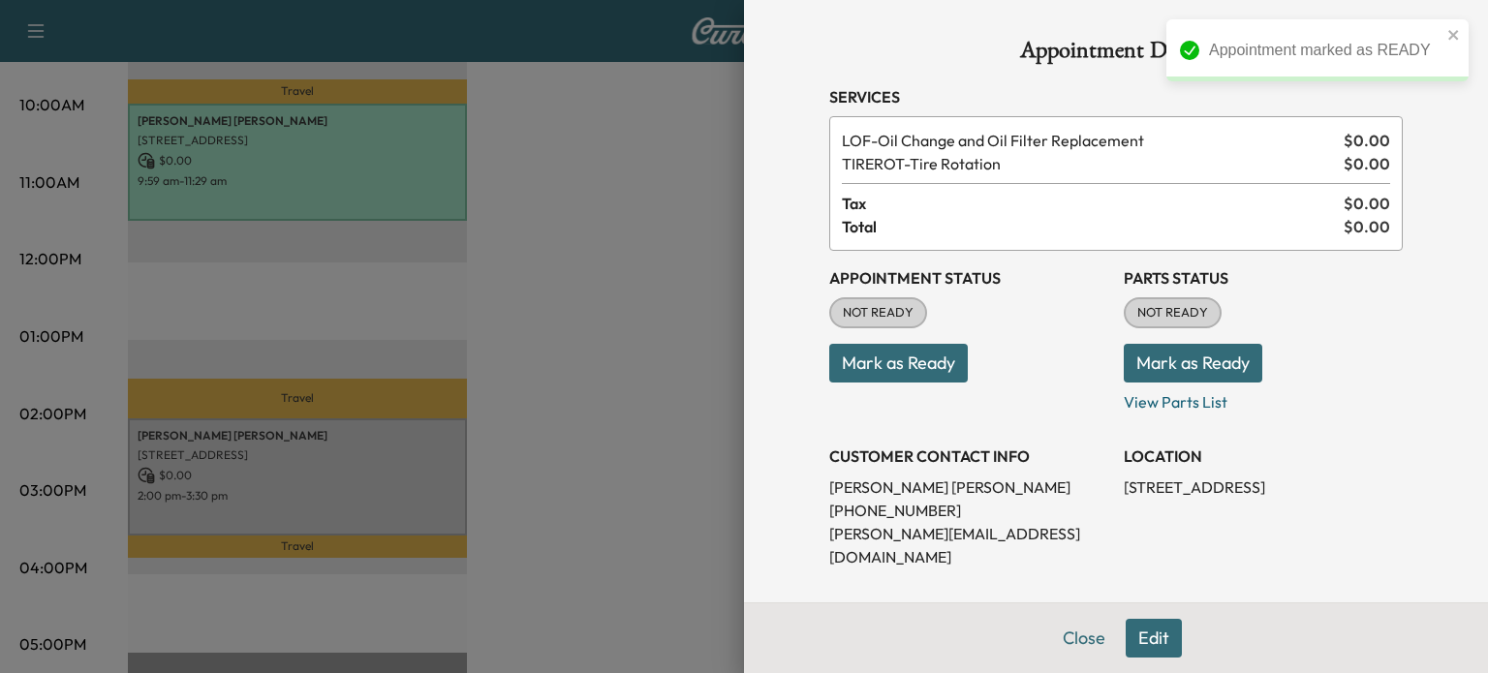
click at [921, 356] on button "Mark as Ready" at bounding box center [898, 363] width 139 height 39
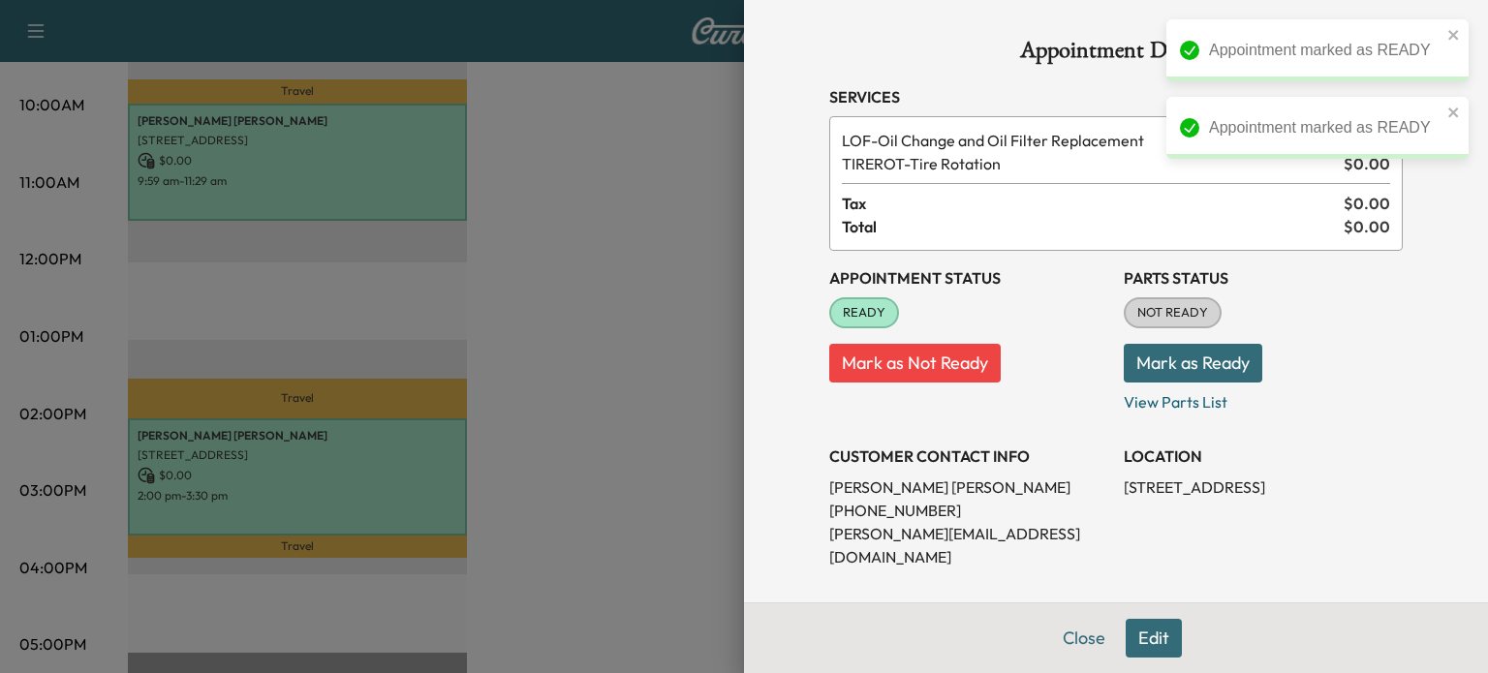
click at [433, 162] on div at bounding box center [744, 336] width 1488 height 673
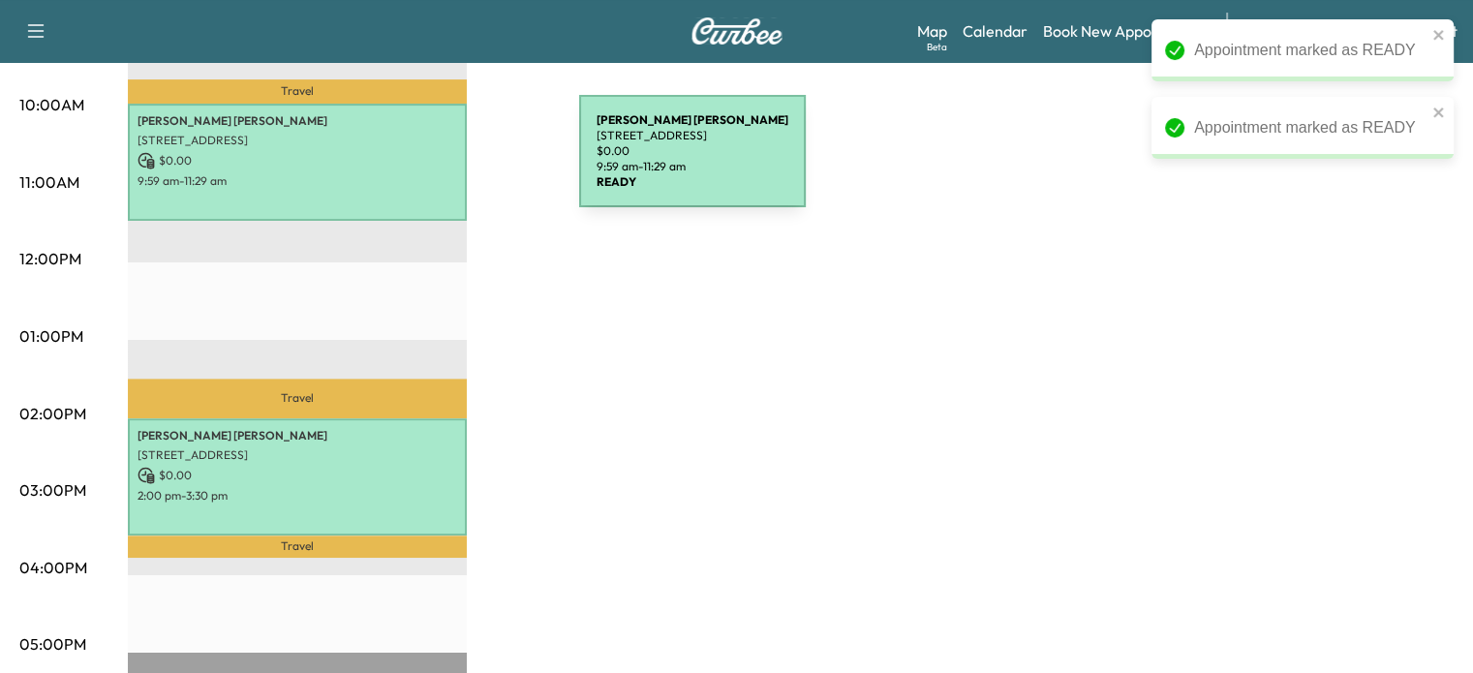
click at [434, 163] on p "$ 0.00" at bounding box center [298, 160] width 320 height 17
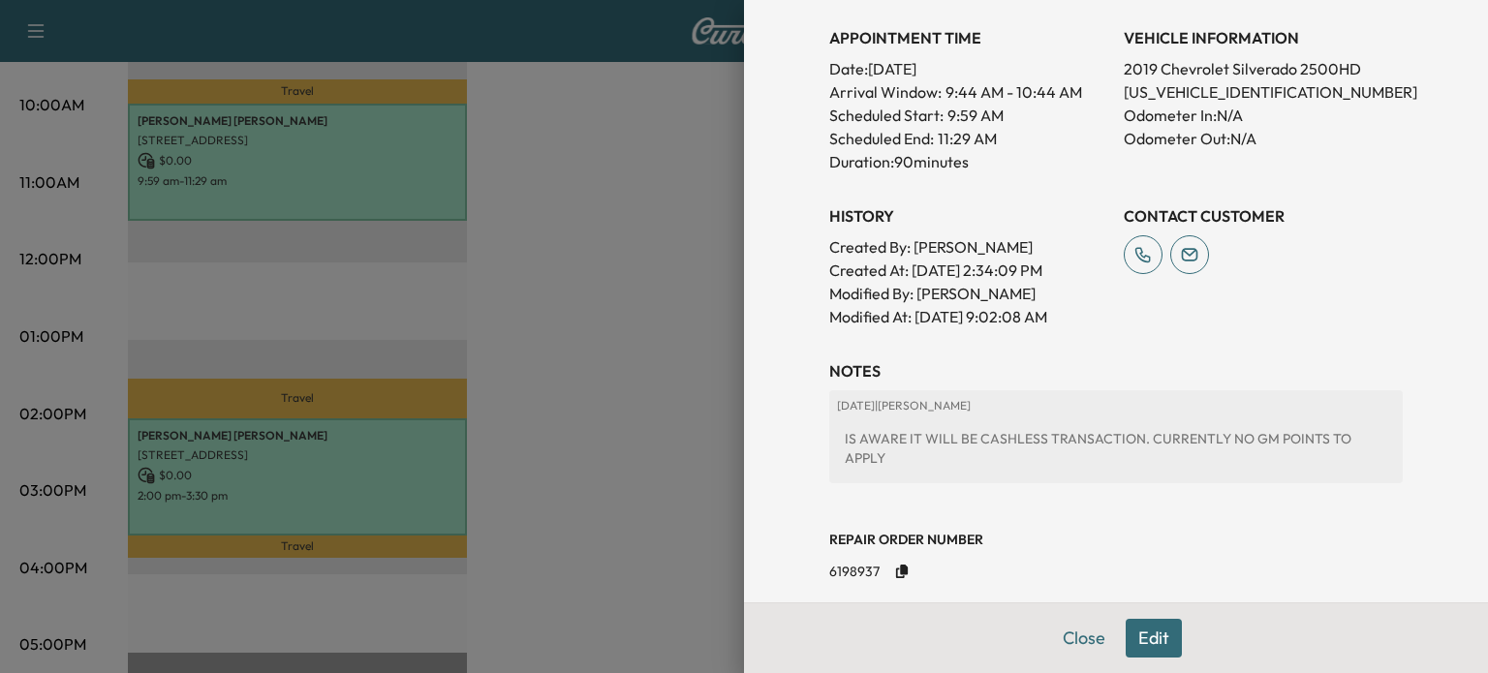
scroll to position [552, 0]
click at [648, 302] on div at bounding box center [744, 336] width 1488 height 673
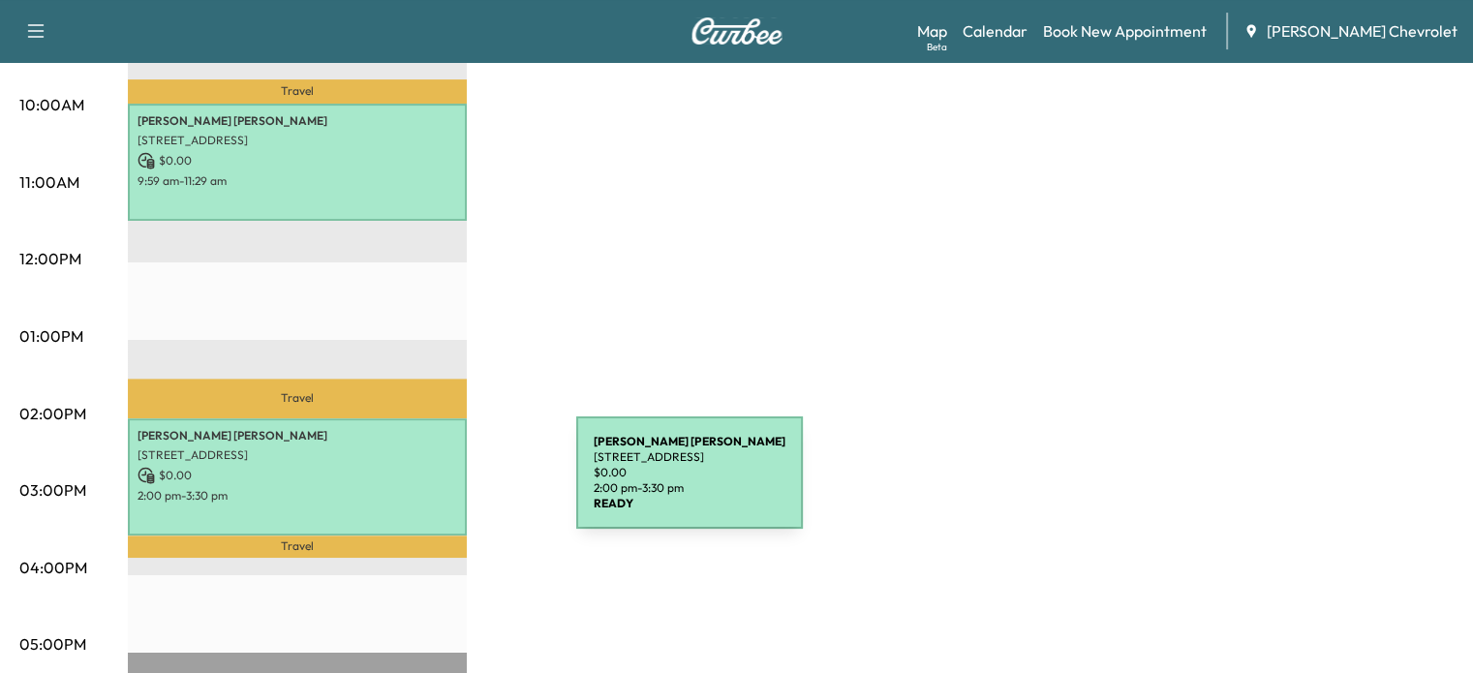
click at [426, 488] on p "2:00 pm - 3:30 pm" at bounding box center [298, 496] width 320 height 16
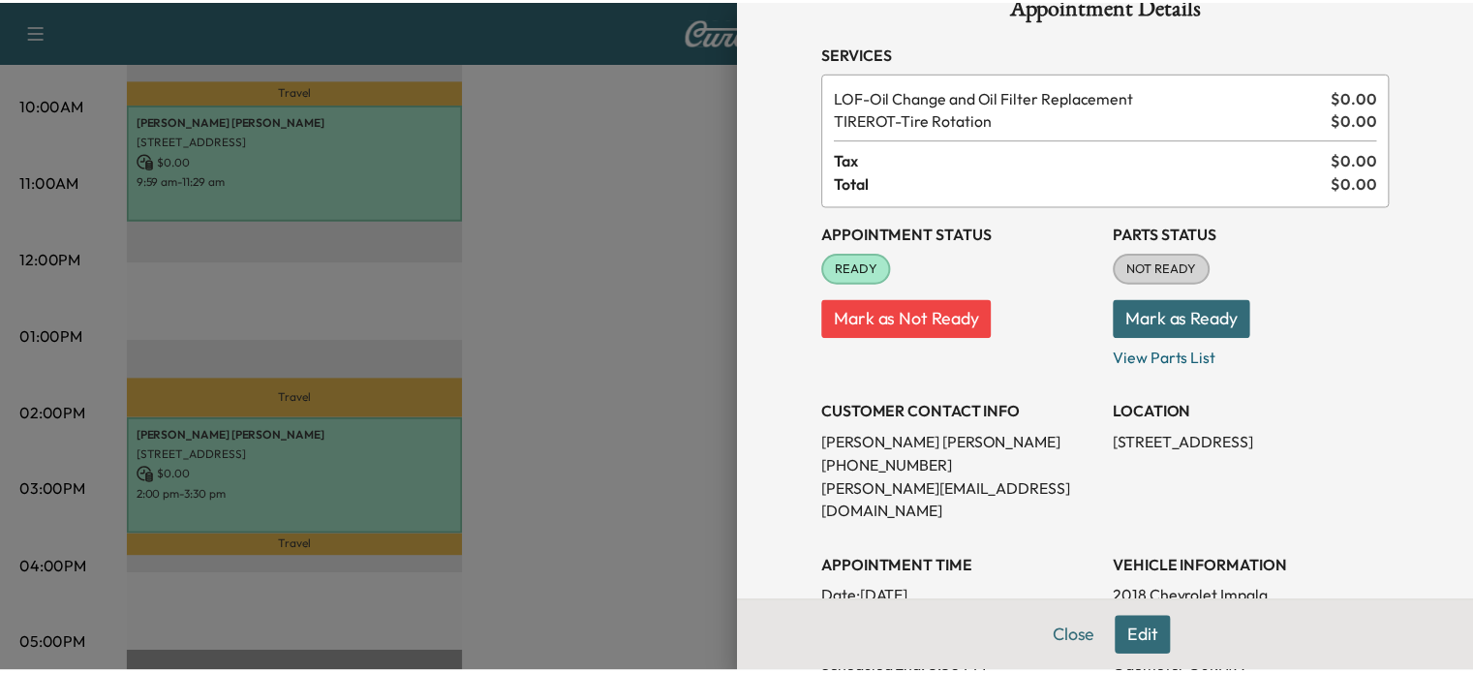
scroll to position [0, 0]
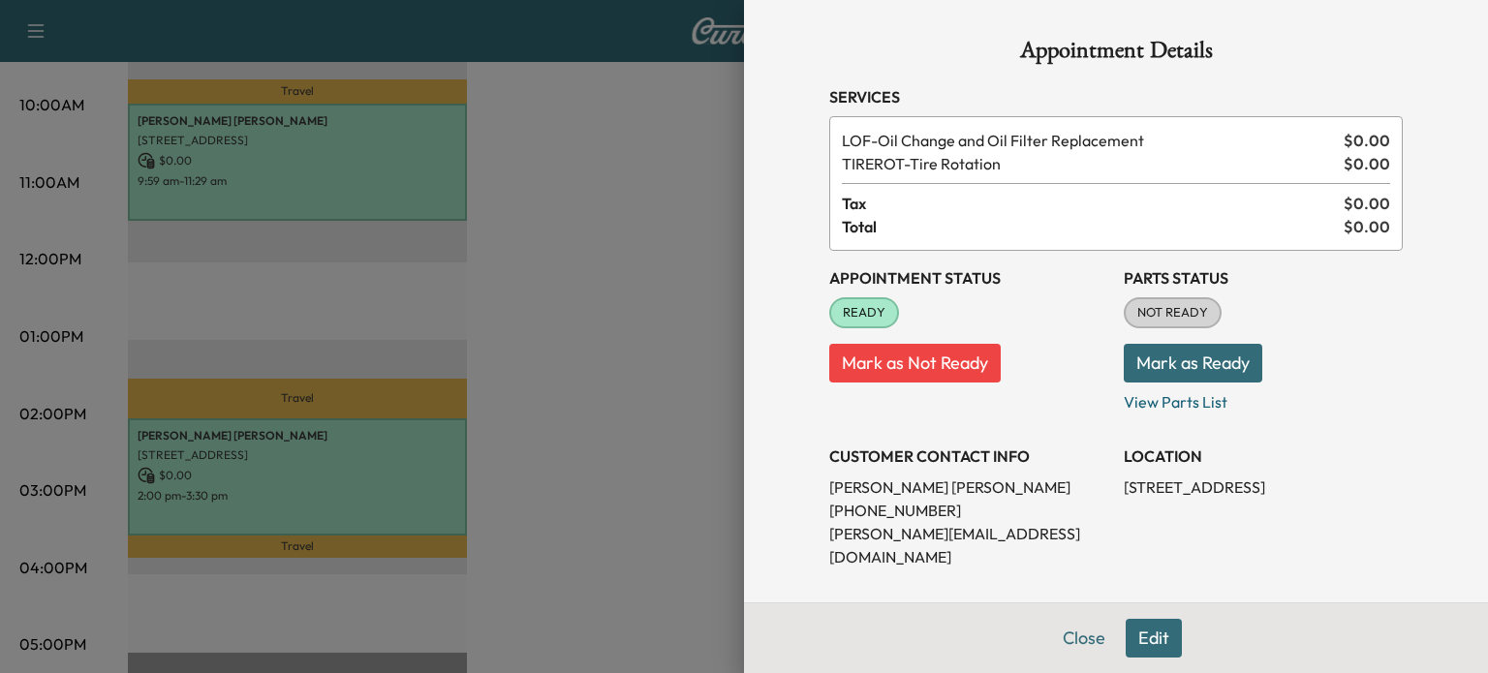
click at [634, 253] on div at bounding box center [744, 336] width 1488 height 673
